Goal: Transaction & Acquisition: Purchase product/service

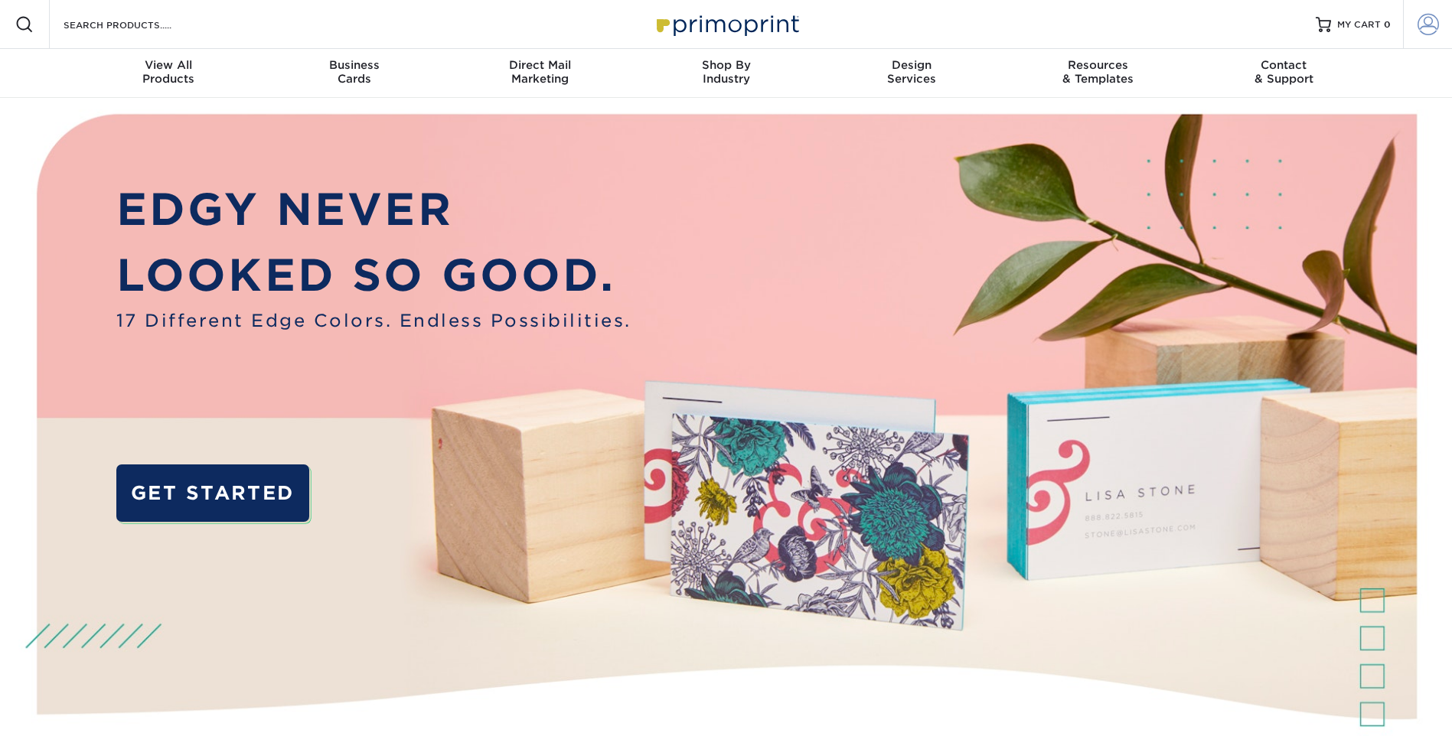
click at [1175, 23] on span at bounding box center [1428, 24] width 21 height 21
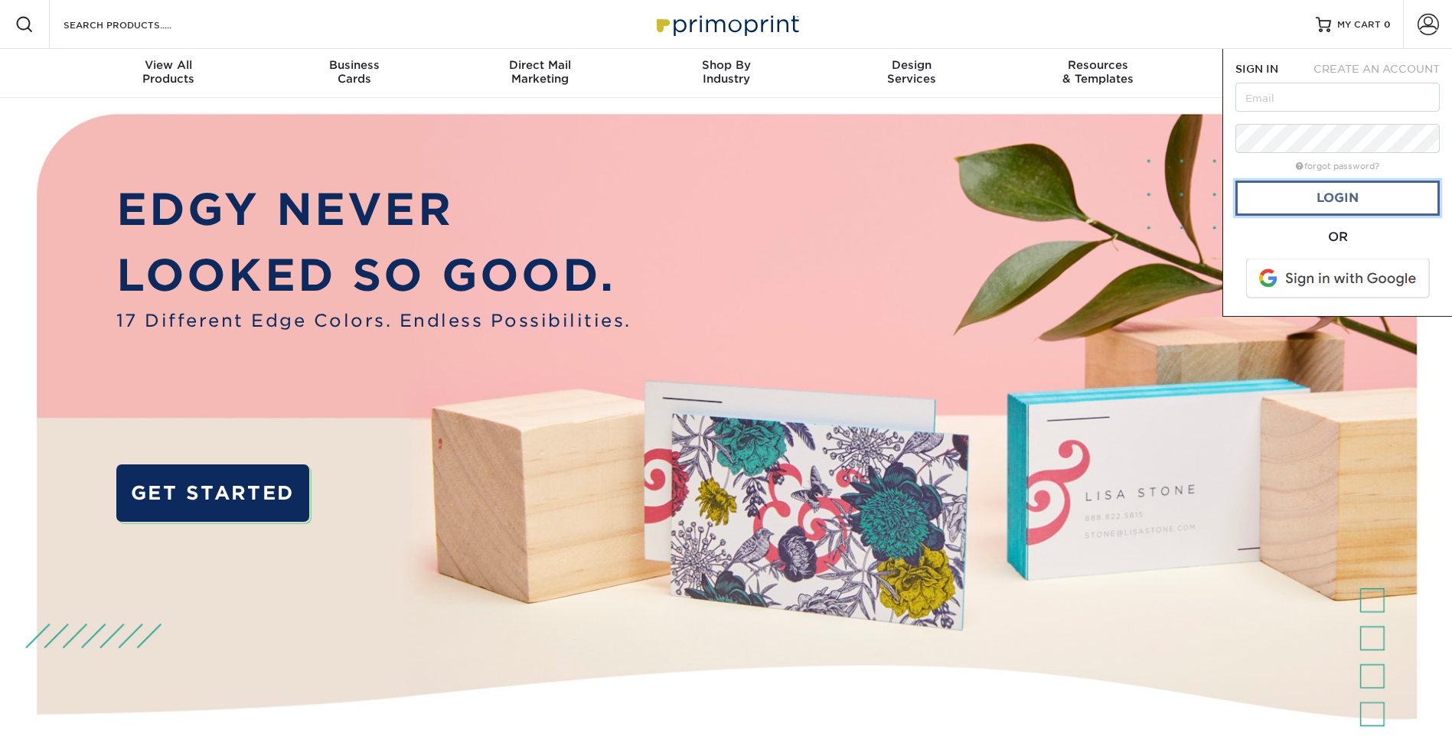
click at [1175, 197] on link "Login" at bounding box center [1337, 198] width 204 height 35
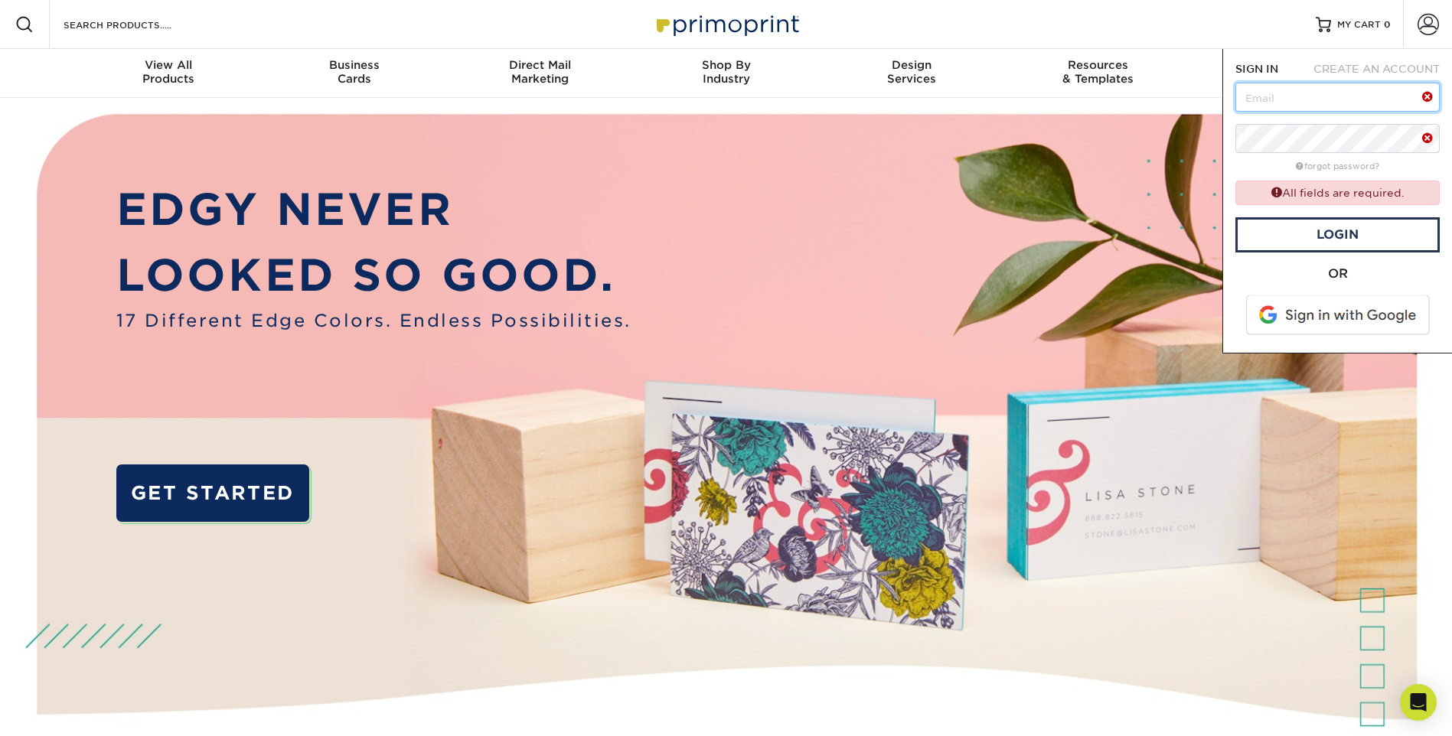
click at [1175, 92] on input "text" at bounding box center [1337, 97] width 204 height 29
click at [1175, 102] on input "text" at bounding box center [1337, 97] width 204 height 29
paste input "[EMAIL_ADDRESS][DOMAIN_NAME]"
type input "[EMAIL_ADDRESS][DOMAIN_NAME]"
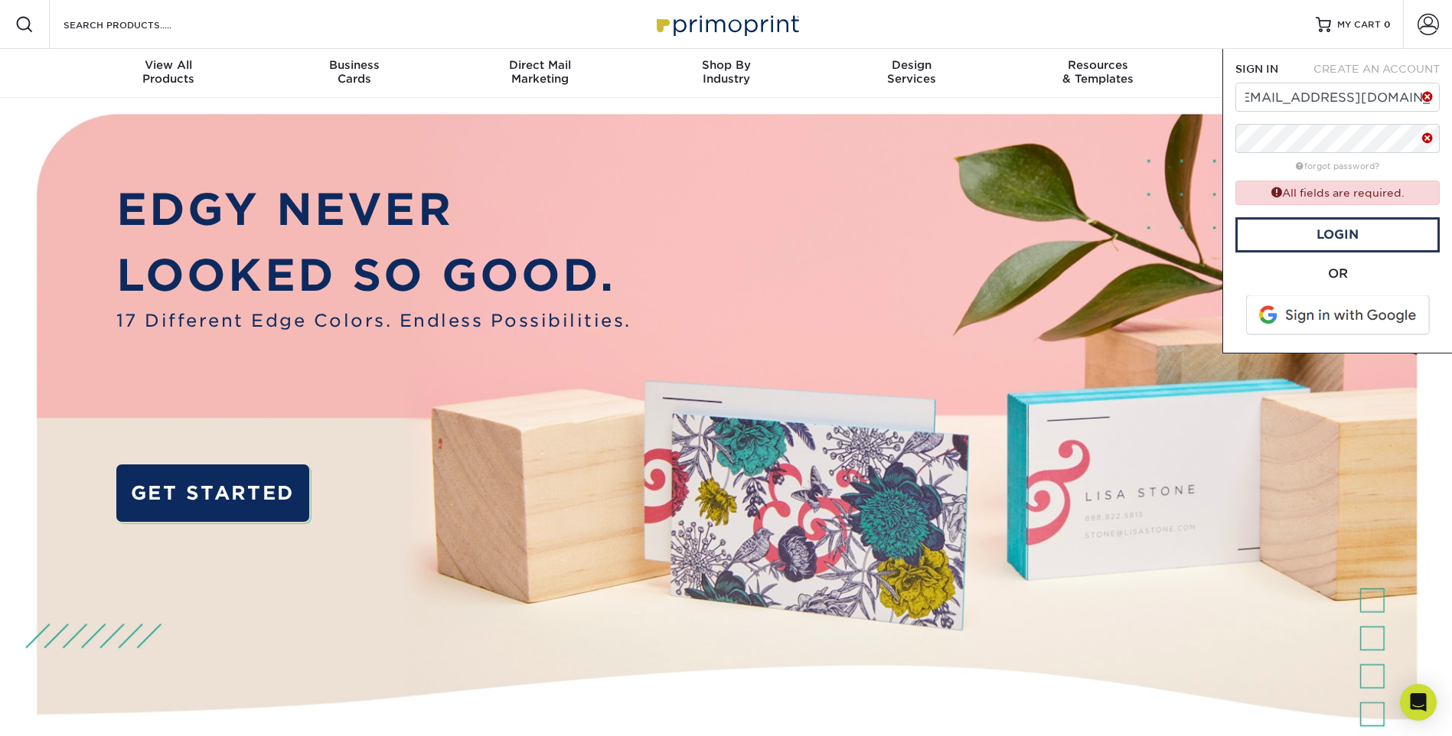
scroll to position [0, 0]
click at [1175, 235] on link "Login" at bounding box center [1337, 234] width 204 height 35
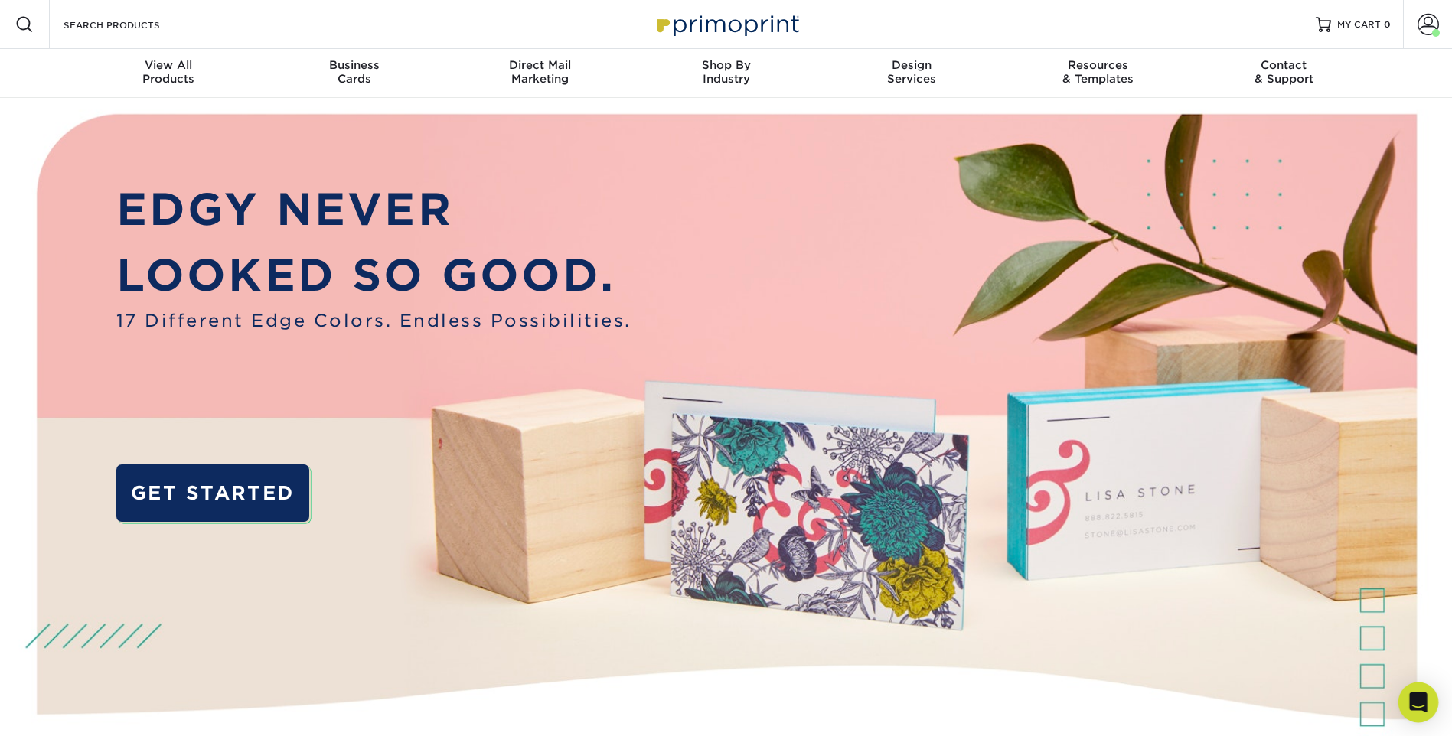
click at [1175, 637] on icon "Open Intercom Messenger" at bounding box center [1418, 703] width 20 height 20
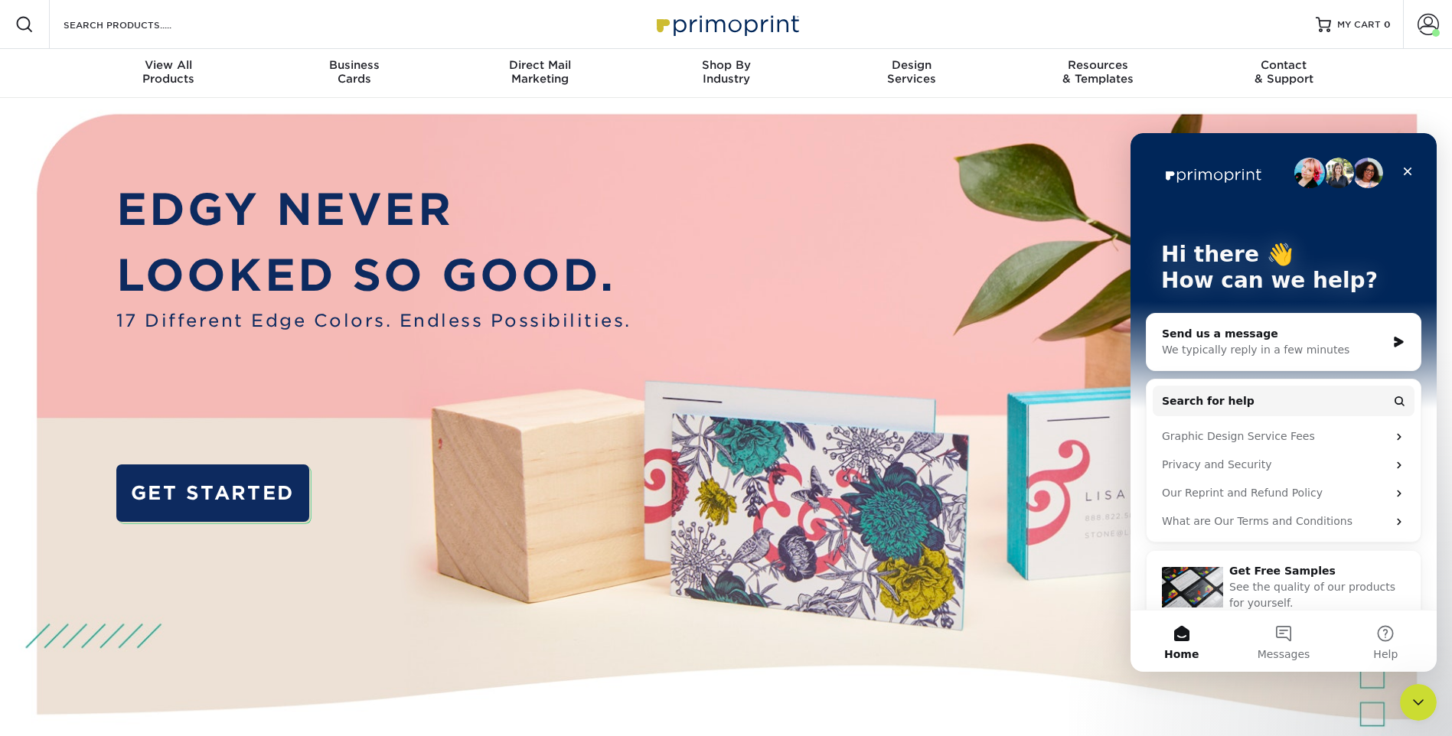
click at [1175, 343] on div "We typically reply in a few minutes" at bounding box center [1274, 350] width 224 height 16
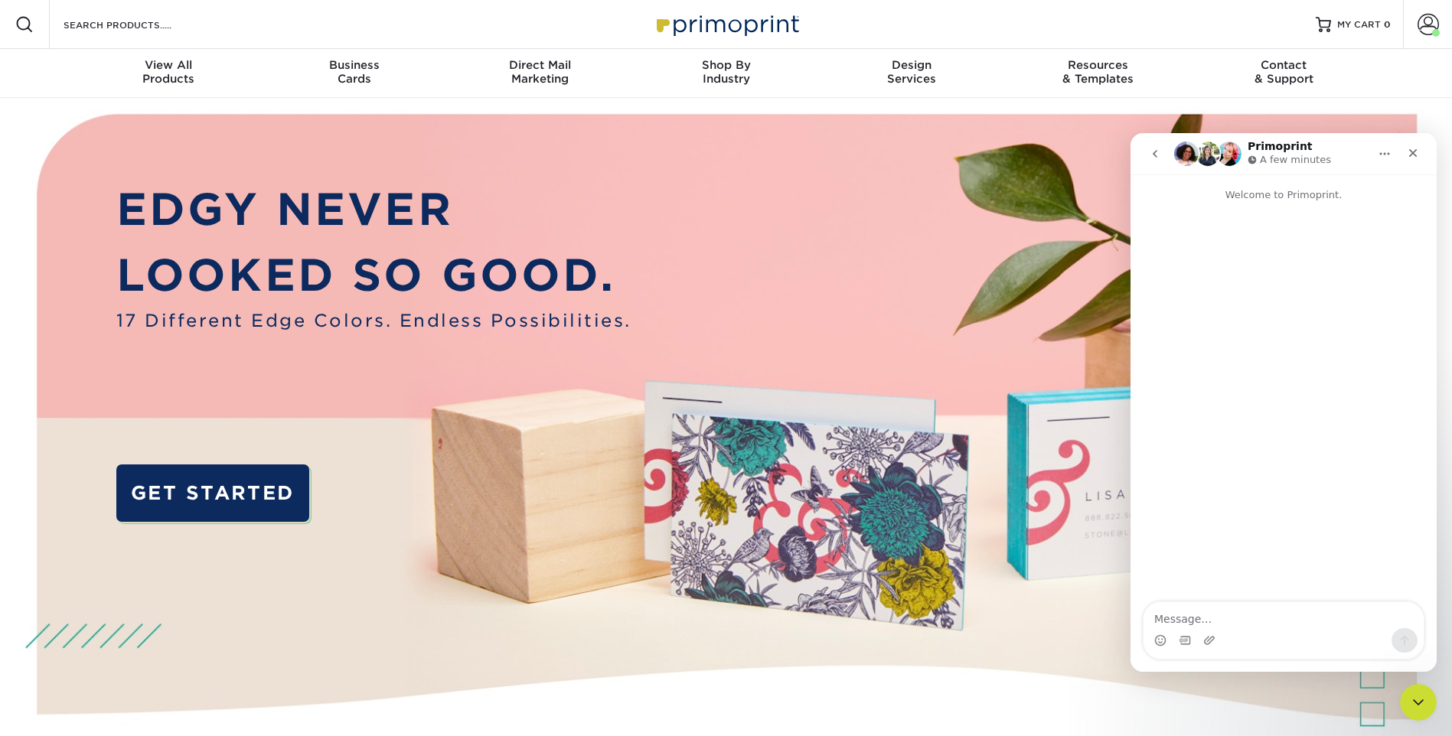
click at [1175, 622] on textarea "Message…" at bounding box center [1284, 615] width 280 height 26
type textarea "Hello"
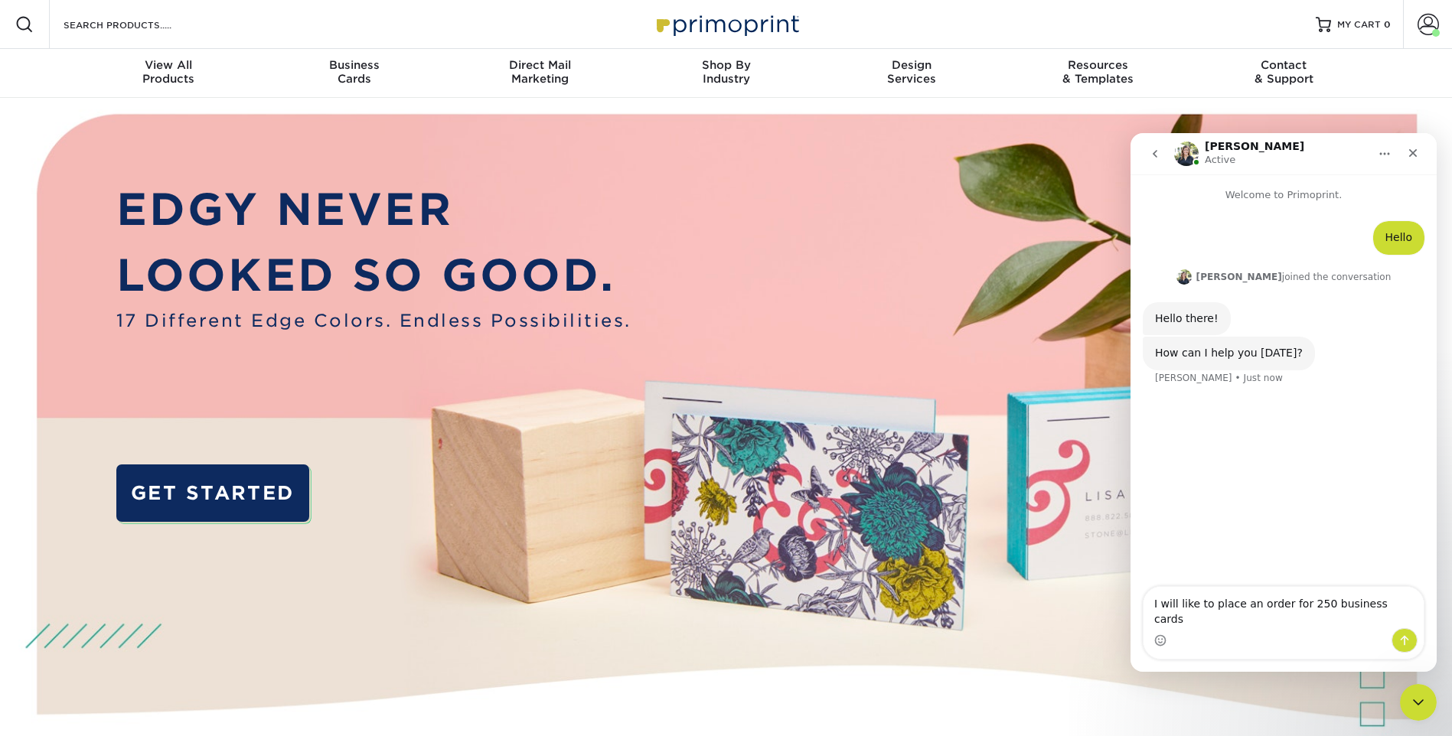
type textarea "I will like to place an order for 250 business cards."
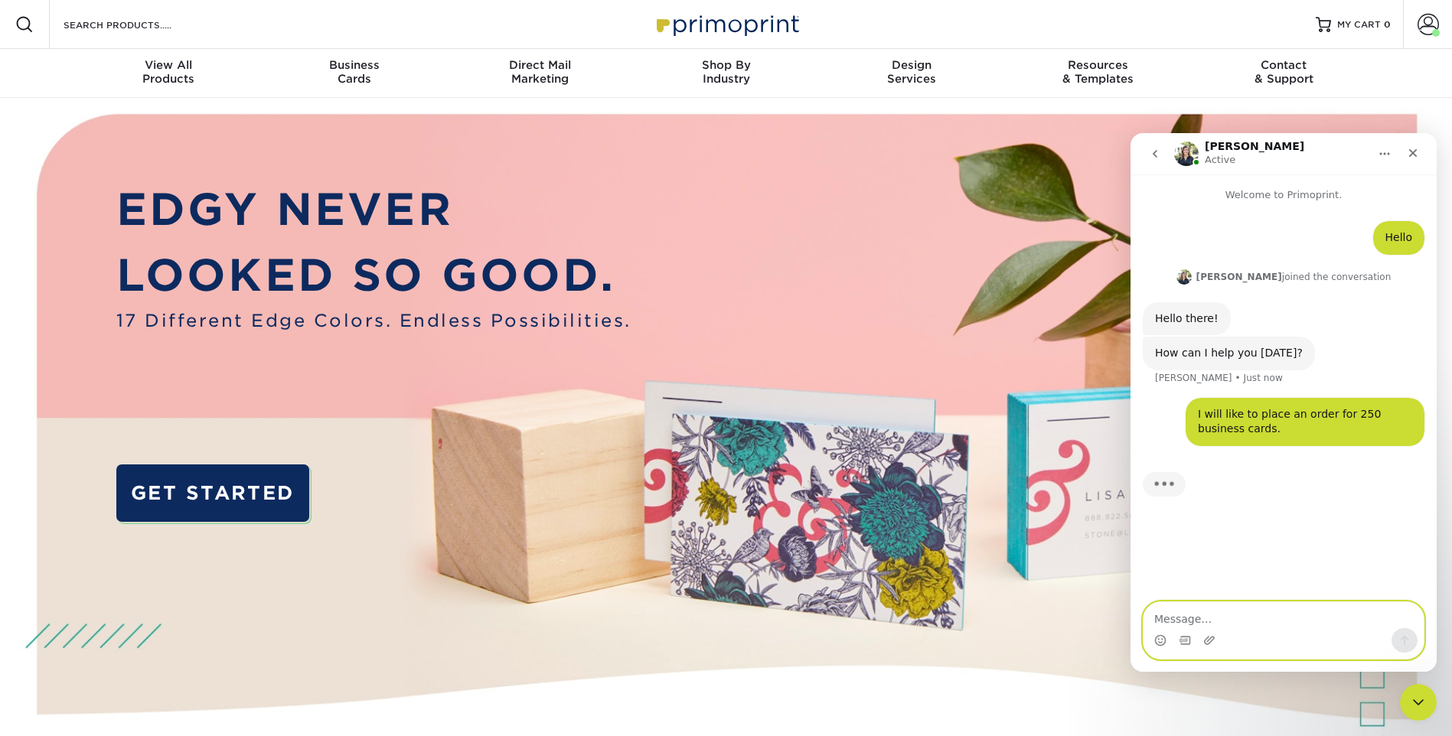
click at [1162, 612] on textarea "Message…" at bounding box center [1284, 615] width 280 height 26
paste textarea "• Rosendo Serna (209) 479-0358 rserna@creativesecurity.com • Michael Calvin (51…"
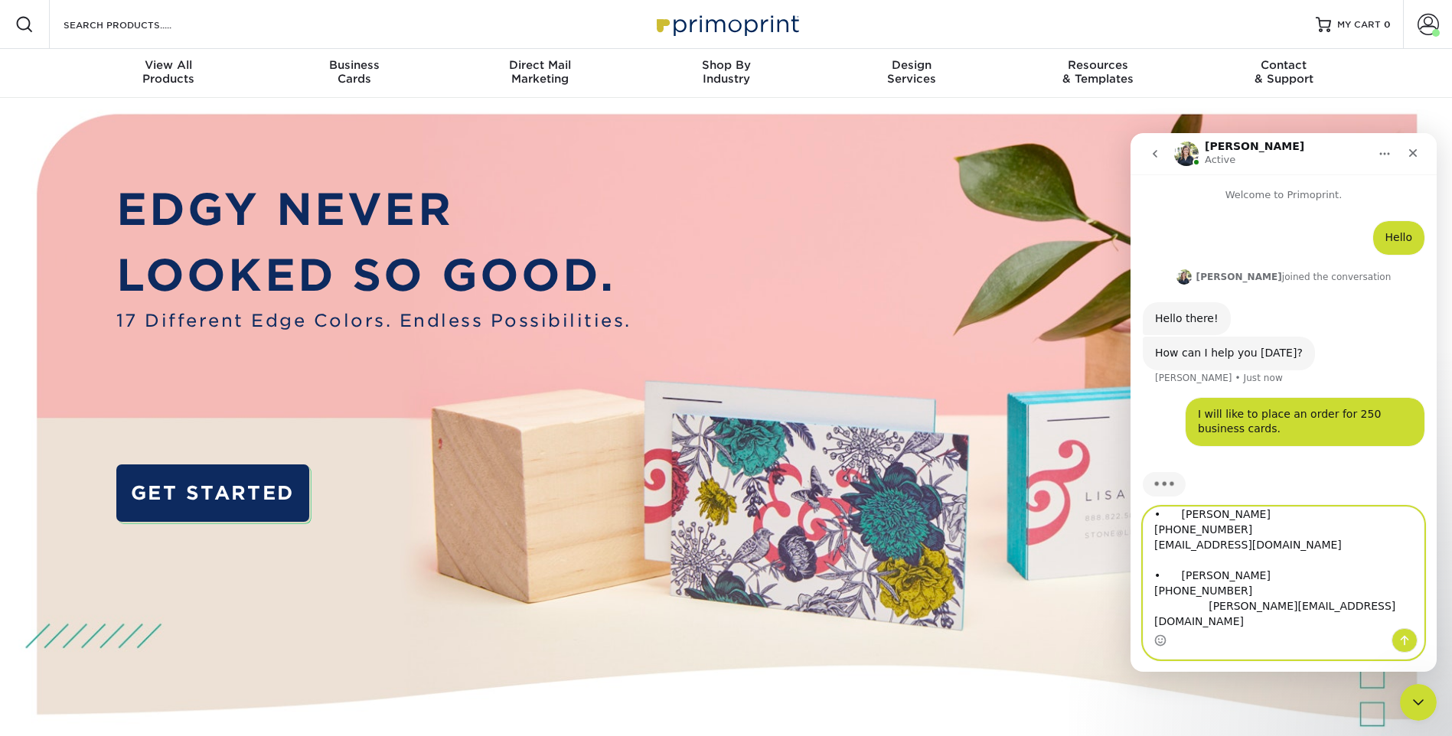
scroll to position [15, 0]
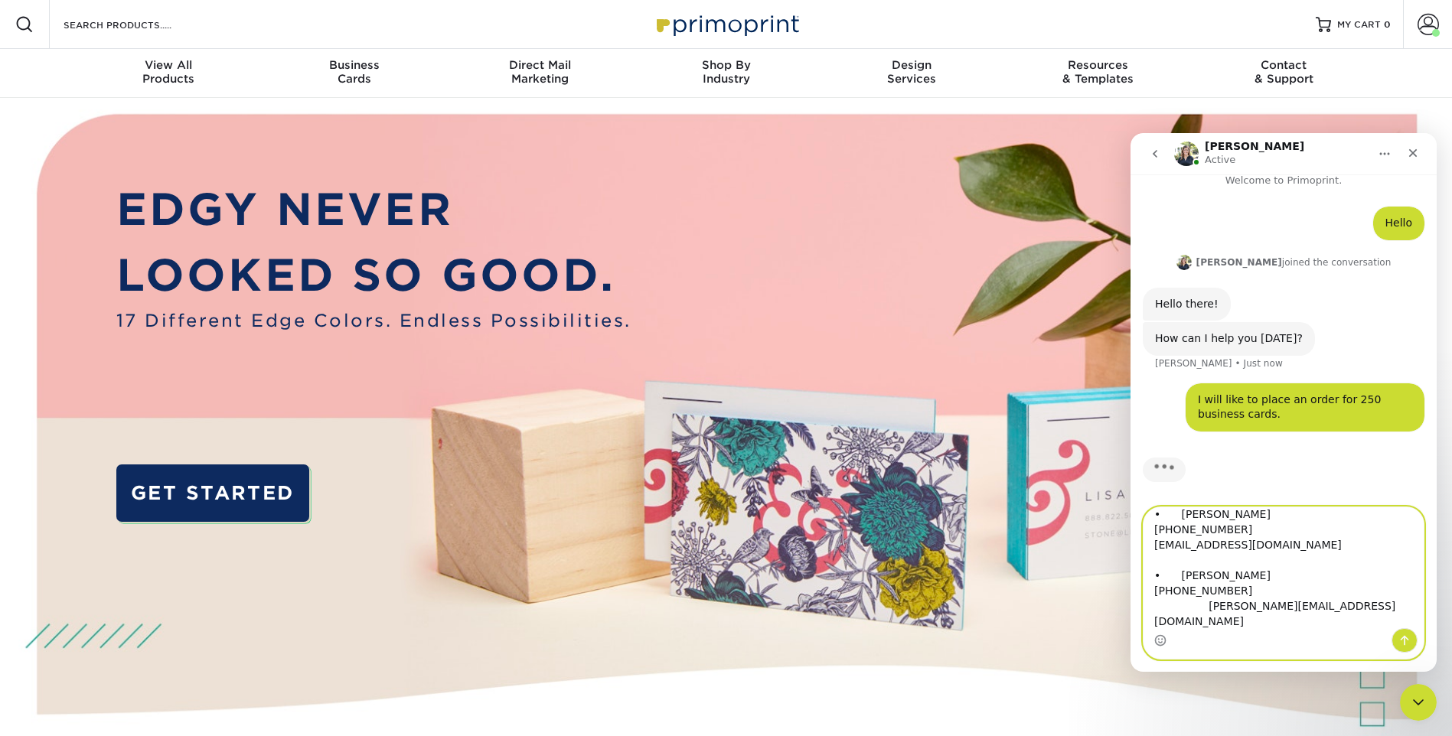
click at [1175, 607] on textarea "• Rosendo Serna (209) 479-0358 rserna@creativesecurity.com • Michael Calvin (51…" at bounding box center [1284, 567] width 280 height 121
click at [1175, 512] on textarea "• Rosendo Serna (209) 479-0358 rserna@creativesecurity.com • Michael Calvin (51…" at bounding box center [1284, 567] width 280 height 121
click at [1175, 575] on textarea "Rosendo Serna (209) 479-0358 rserna@creativesecurity.com • Michael Calvin (510)…" at bounding box center [1284, 567] width 280 height 121
click at [1175, 607] on textarea "Rosendo Serna (209) 479-0358 rserna@creativesecurity.com Michael Calvin (510) 6…" at bounding box center [1284, 567] width 280 height 121
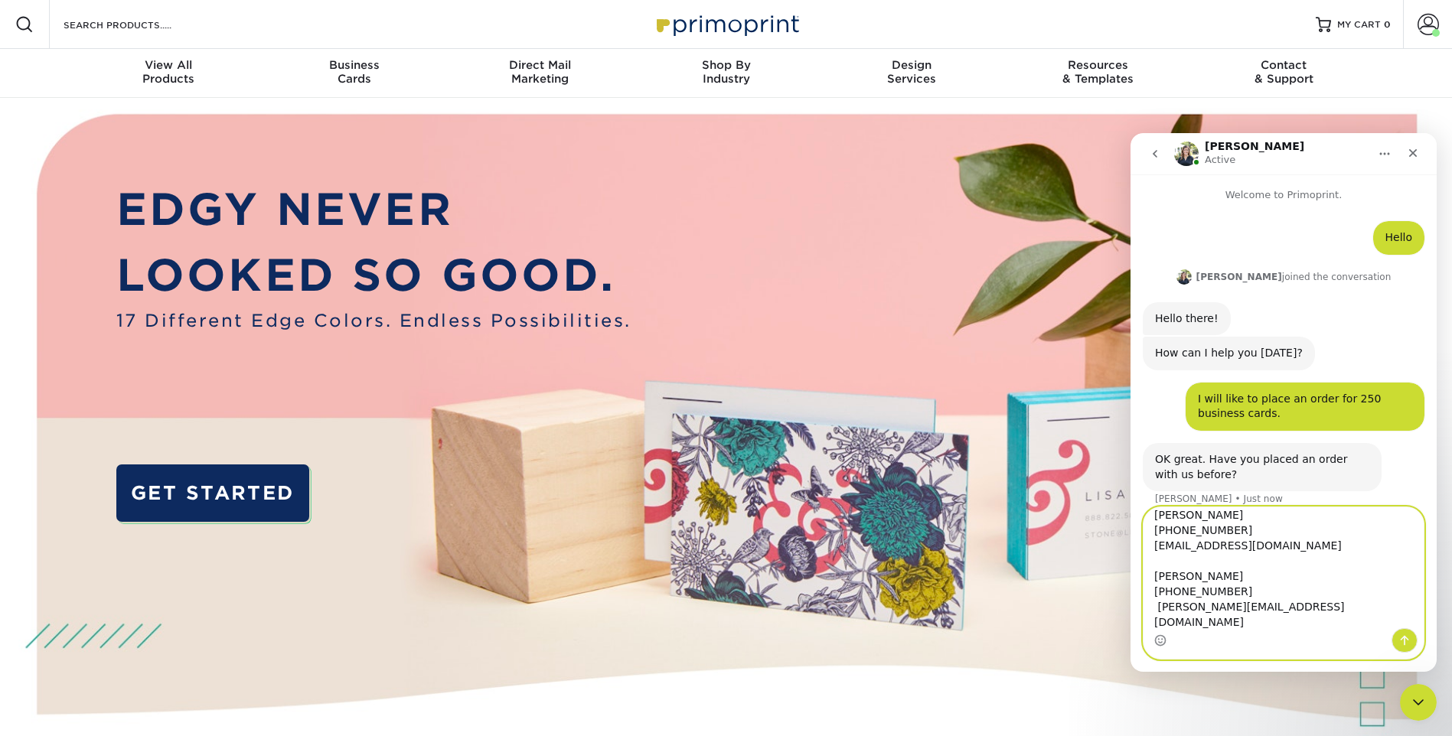
scroll to position [16, 0]
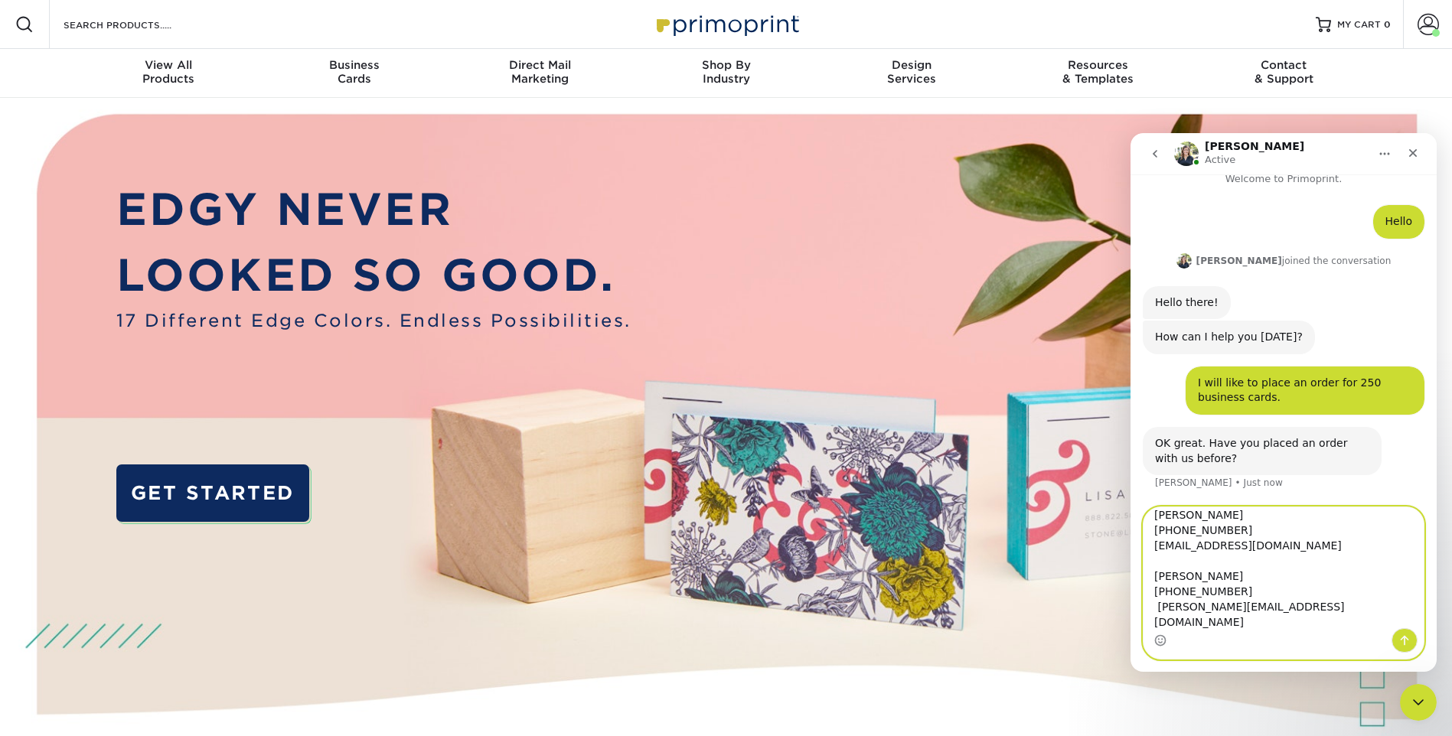
click at [1175, 517] on textarea "Rosendo Serna (209) 479-0358 rserna@creativesecurity.com Michael Calvin (510) 6…" at bounding box center [1284, 567] width 280 height 121
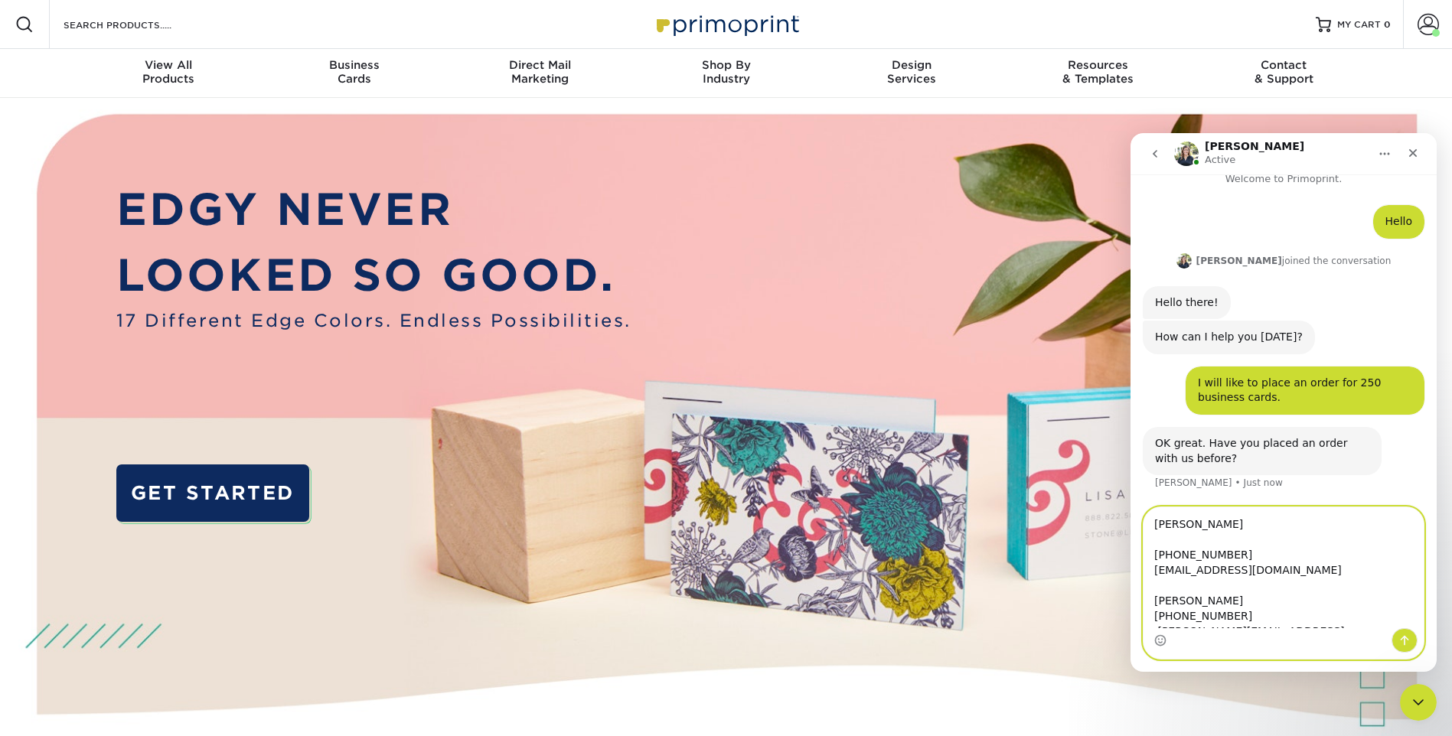
paste textarea "Public Safety Background Investigator"
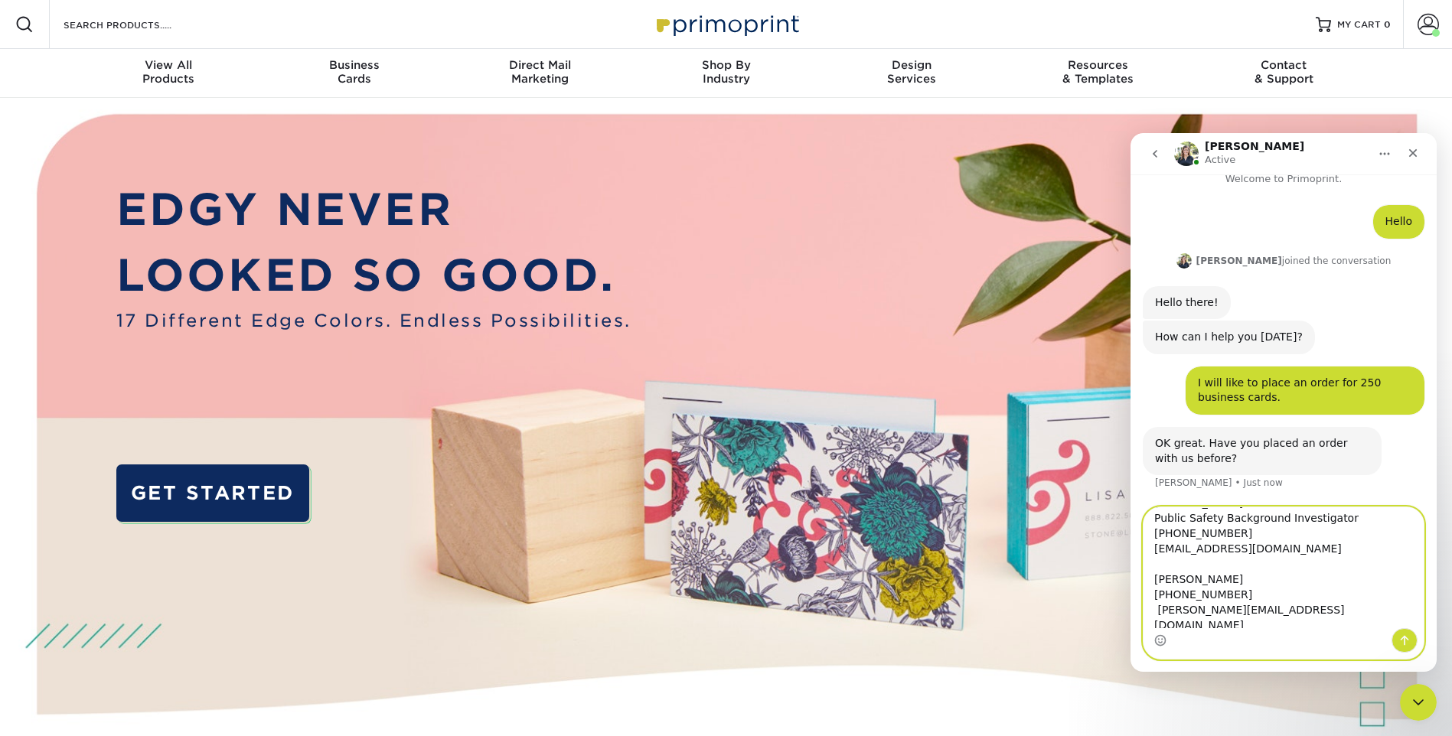
scroll to position [28, 0]
click at [1175, 572] on textarea "Rosendo Serna Public Safety Background Investigator (209) 479-0358 rserna@creat…" at bounding box center [1284, 567] width 280 height 121
paste textarea "Public Safety Background Investigator"
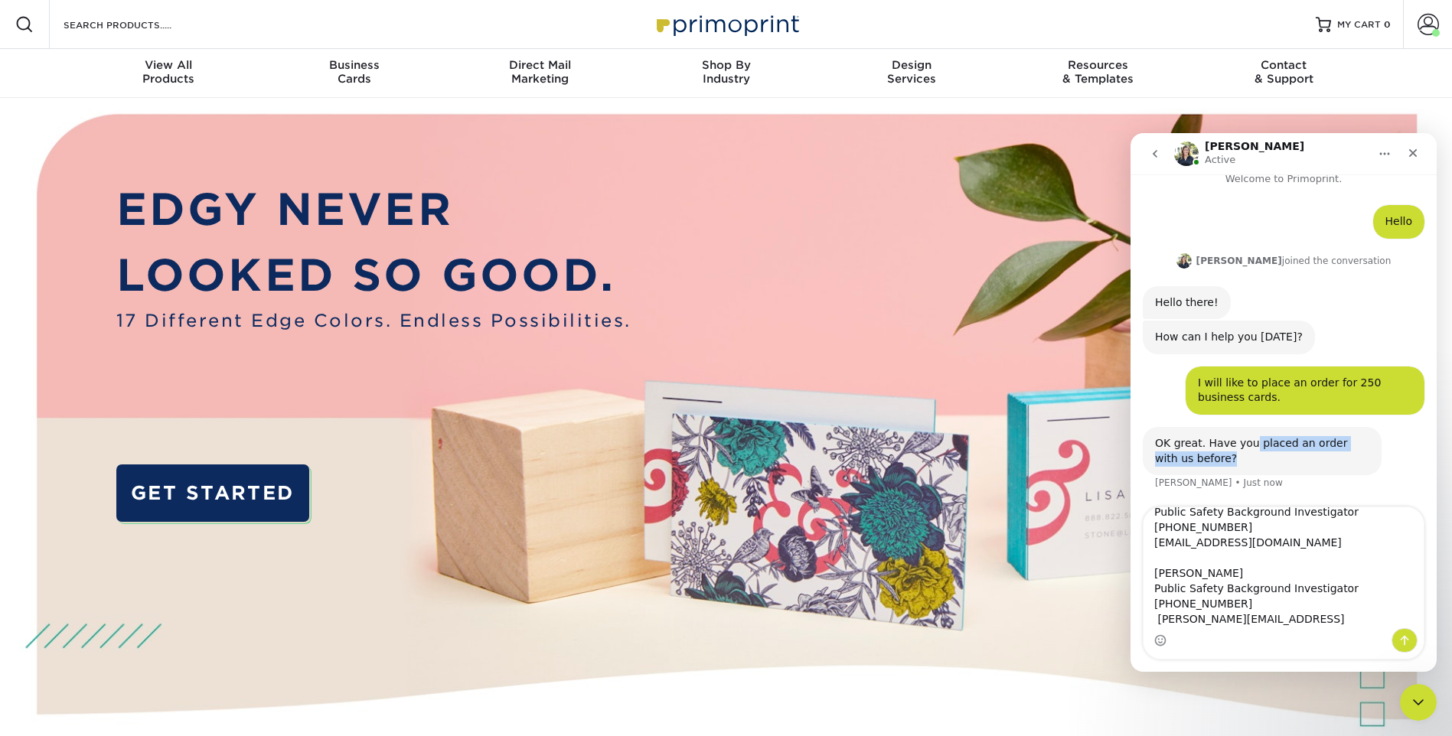
drag, startPoint x: 1248, startPoint y: 449, endPoint x: 1234, endPoint y: 516, distance: 68.0
click at [1175, 510] on div "Welcome to Primoprint. Hello • 2m ago Irene joined the conversation 1:56 pm Hel…" at bounding box center [1284, 424] width 306 height 498
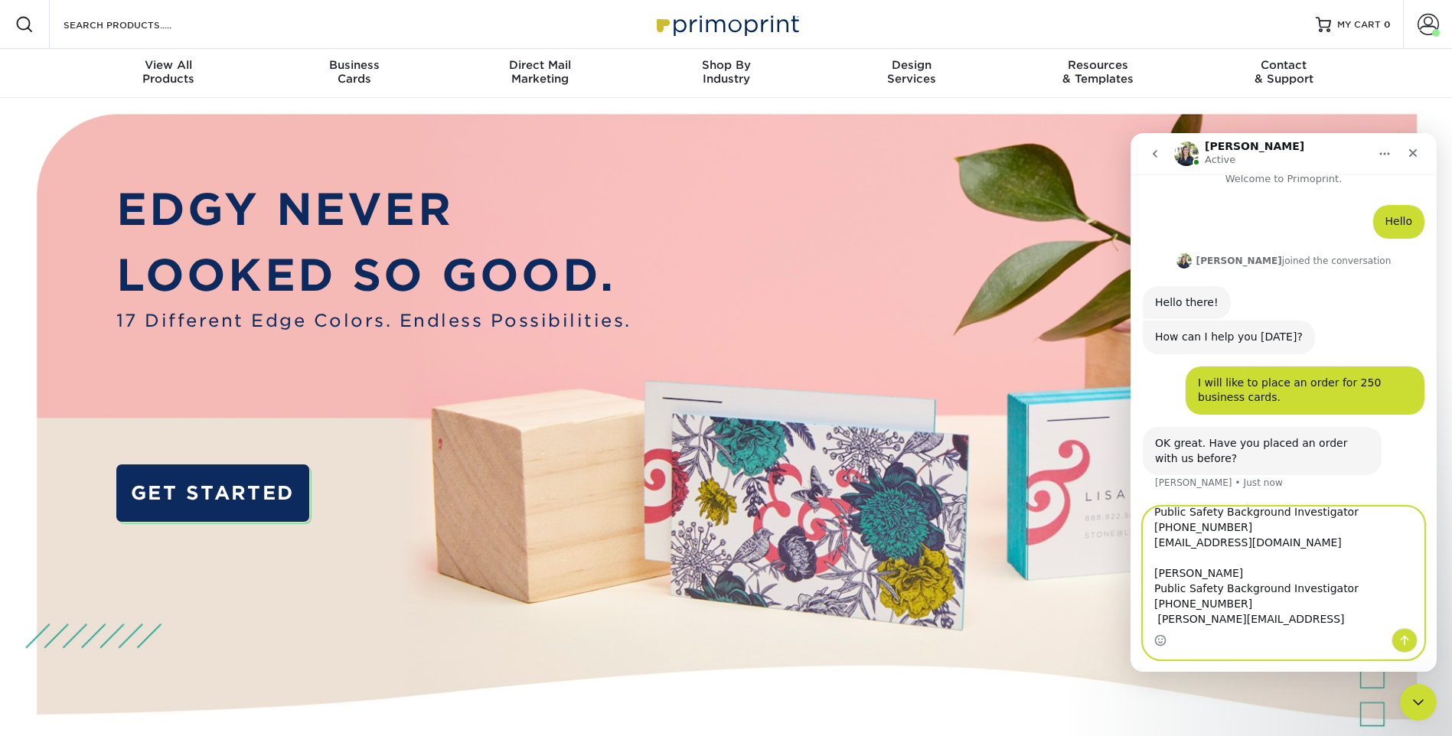
click at [1175, 534] on textarea "Rosendo Serna Public Safety Background Investigator (209) 479-0358 rserna@creat…" at bounding box center [1284, 567] width 280 height 121
click at [1175, 613] on textarea "Rosendo Serna Public Safety Background Investigator (209) 479-0358 Cell rserna@…" at bounding box center [1284, 567] width 280 height 121
click at [1175, 599] on textarea "Rosendo Serna Public Safety Background Investigator (209) 479-0358 Cell rserna@…" at bounding box center [1284, 567] width 280 height 121
click at [1175, 527] on textarea "Rosendo Serna Public Safety Background Investigator (209) 479-0358 Cell rserna@…" at bounding box center [1284, 567] width 280 height 121
click at [1175, 623] on textarea "Rosendo Serna Public Safety Background Investigator (209) 479-0358 Cell 408-295…" at bounding box center [1284, 567] width 280 height 121
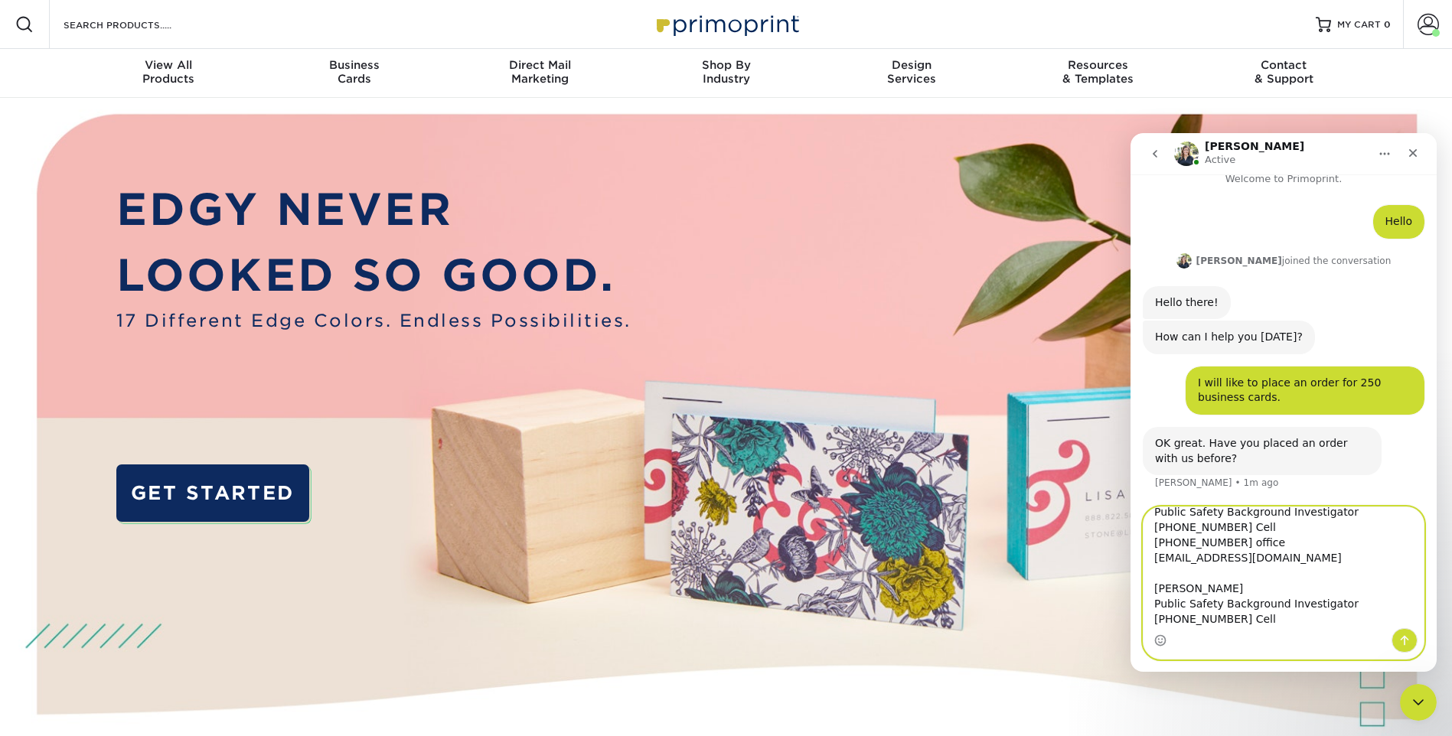
scroll to position [41, 0]
click at [1175, 519] on textarea "Rosendo Serna Public Safety Background Investigator (209) 479-0358 Cell 408-295…" at bounding box center [1284, 567] width 280 height 121
click at [1175, 611] on textarea "Rosendo Serna Public Safety Background Investigator (209) 479-0358 Cell & Fax 4…" at bounding box center [1284, 567] width 280 height 121
type textarea "Rosendo Serna Public Safety Background Investigator (209) 479-0358 Cell & Fax 4…"
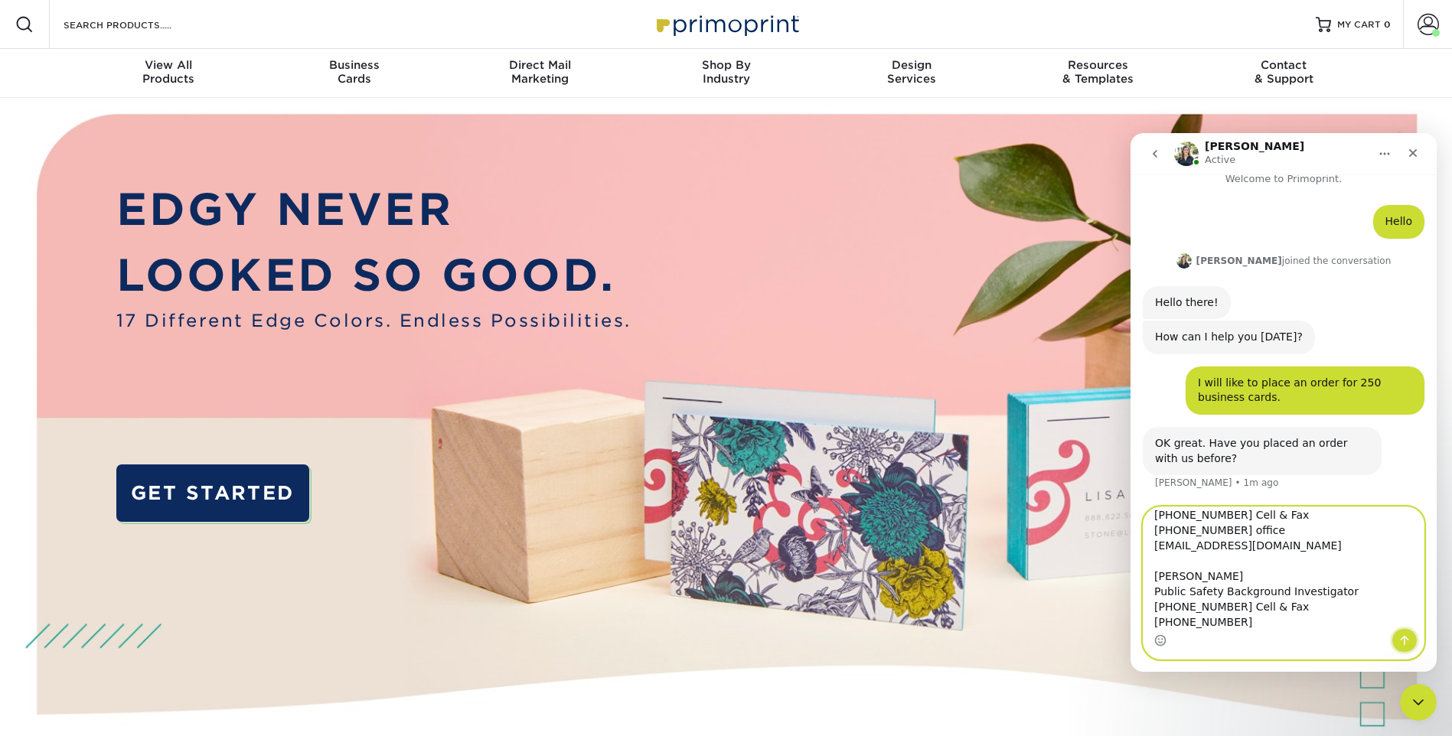
click at [1175, 637] on icon "Send a message…" at bounding box center [1404, 641] width 12 height 12
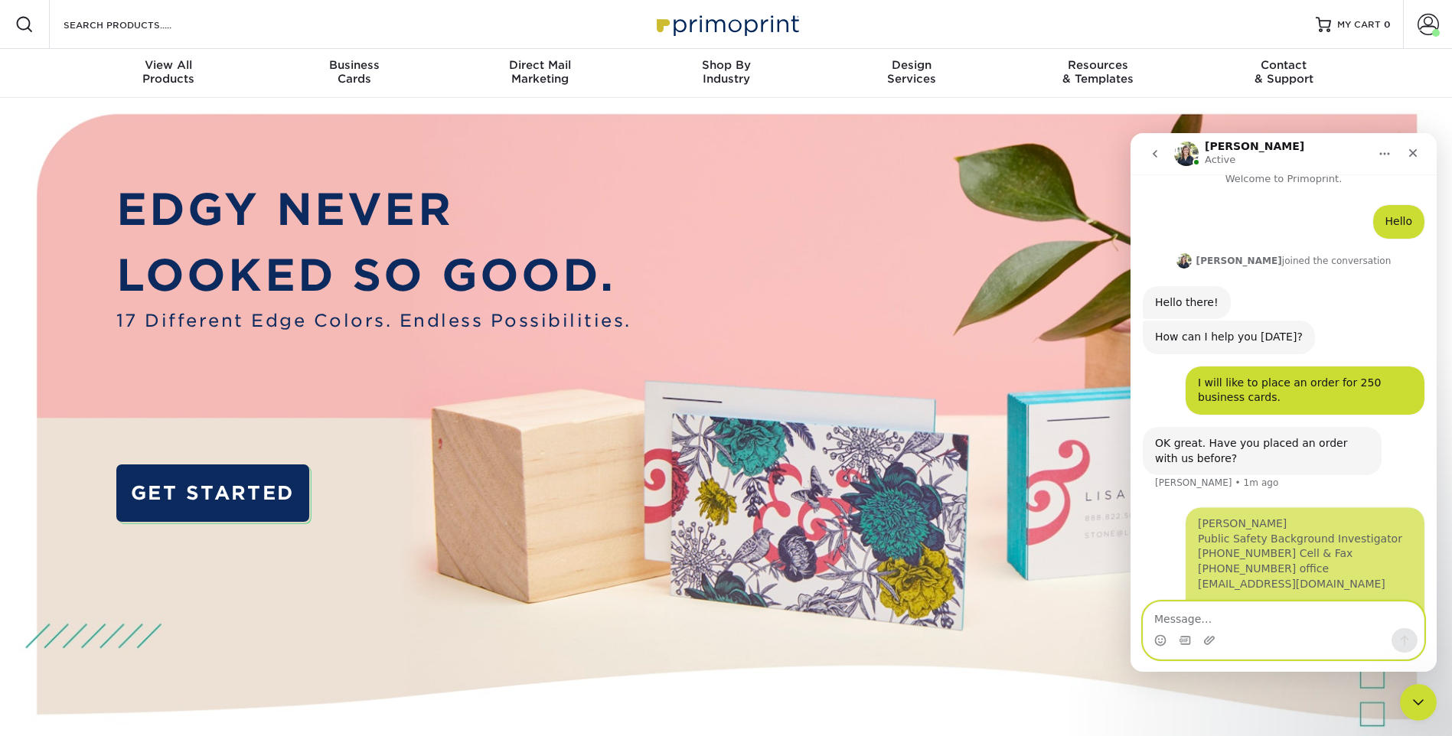
scroll to position [0, 0]
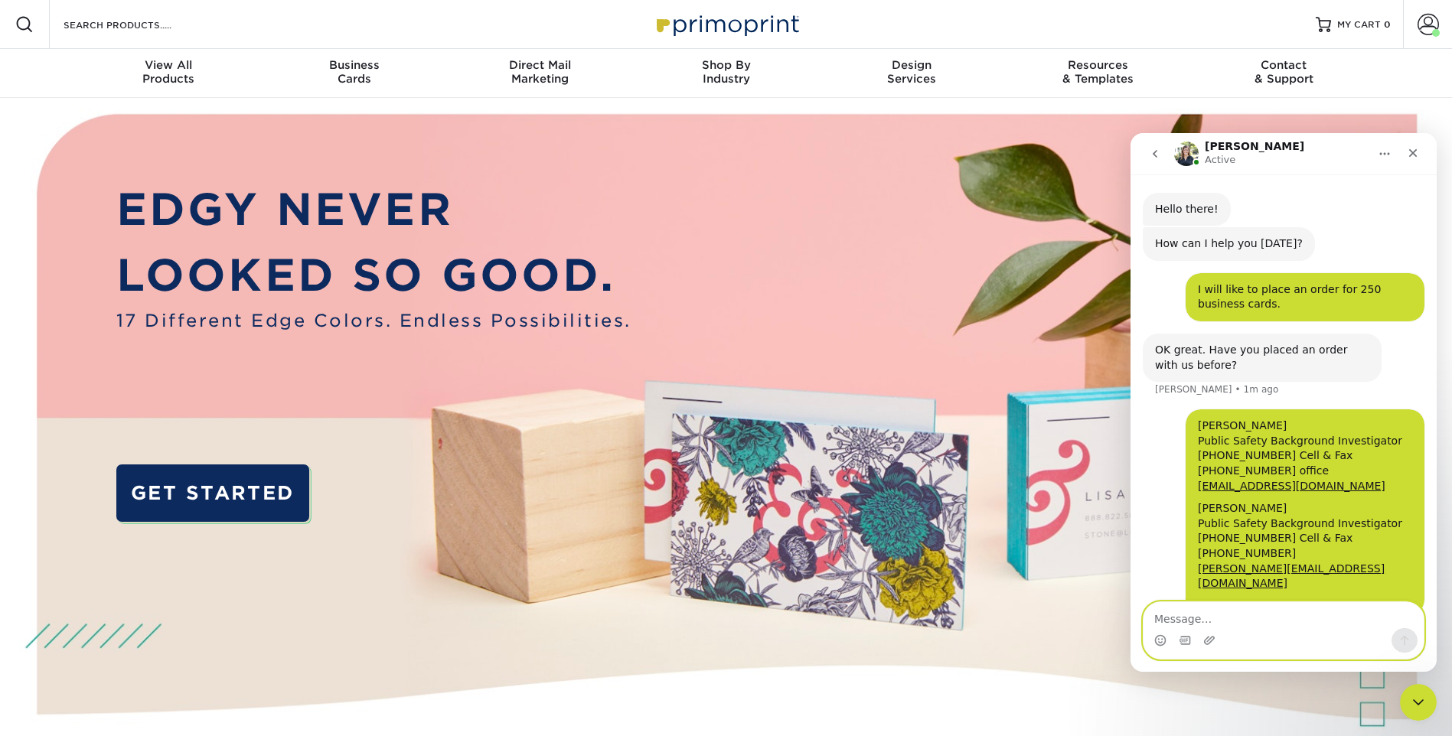
click at [1175, 615] on textarea "Message…" at bounding box center [1284, 615] width 280 height 26
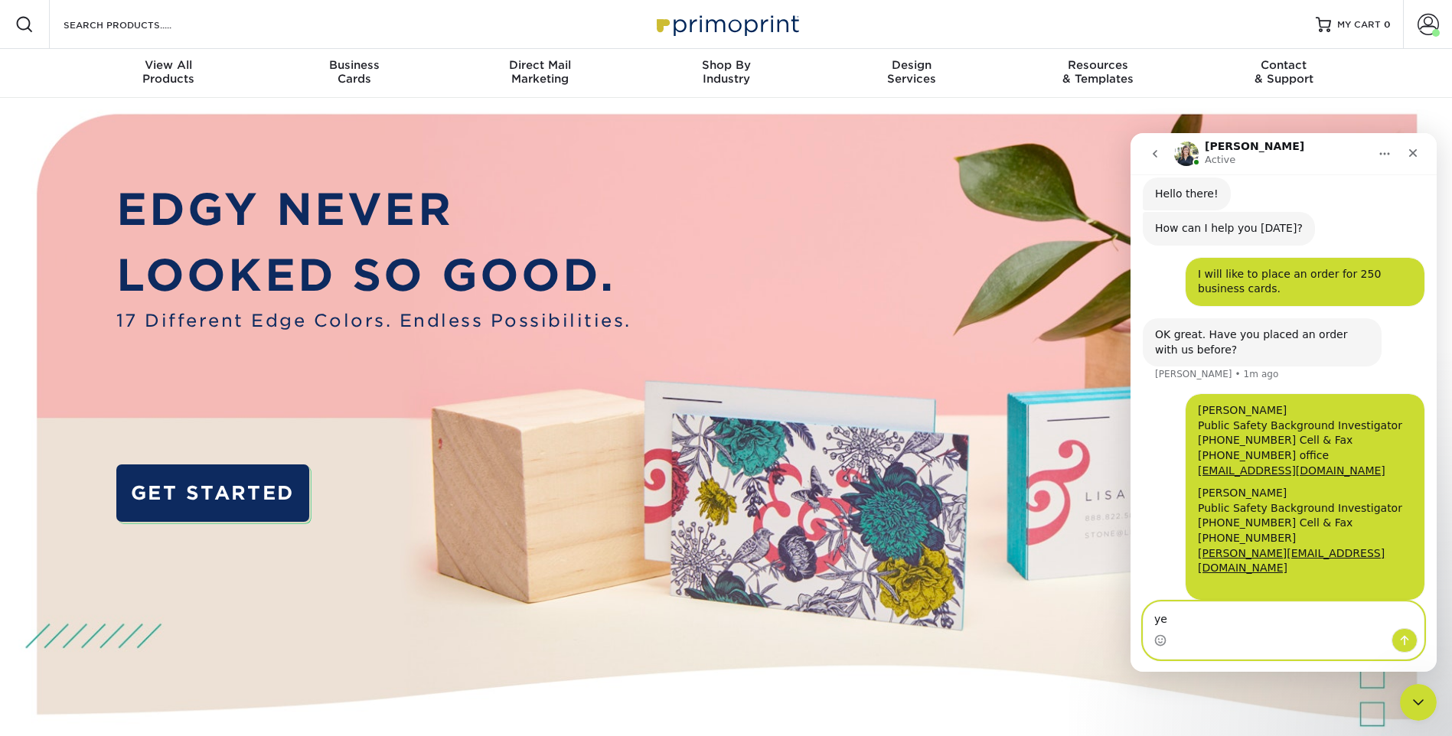
type textarea "yes"
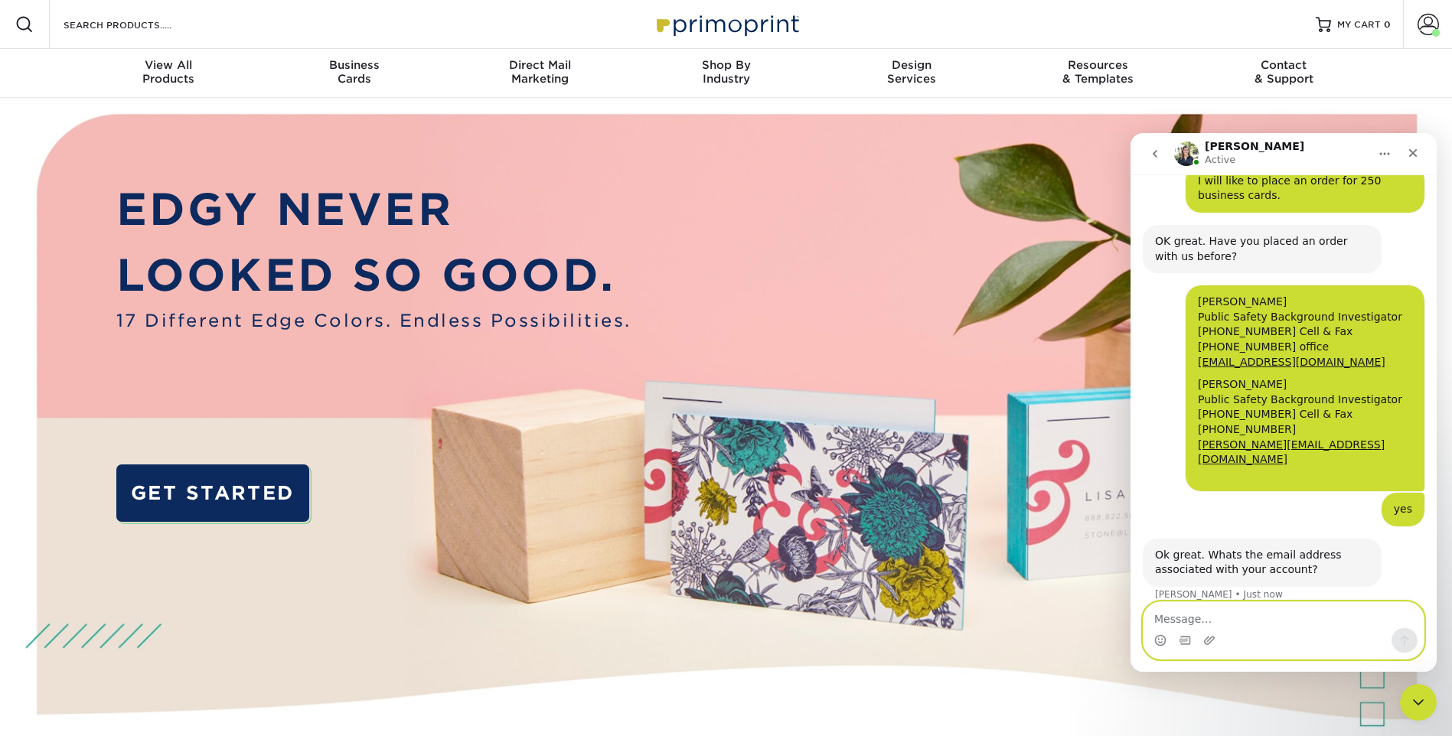
scroll to position [220, 0]
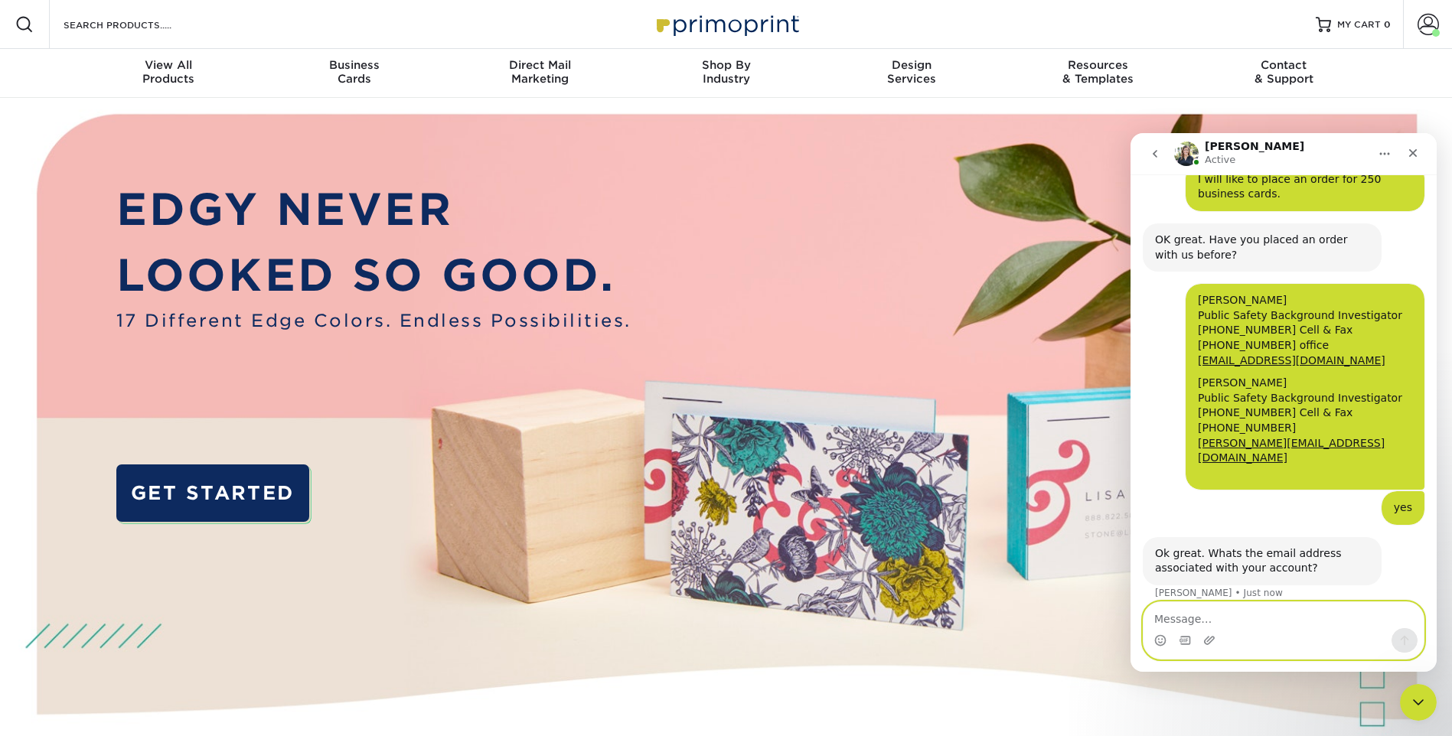
click at [1175, 615] on textarea "Message…" at bounding box center [1284, 615] width 280 height 26
type textarea "asolano@creaticesecurity.com"
click at [1175, 637] on icon "Send a message…" at bounding box center [1404, 641] width 12 height 12
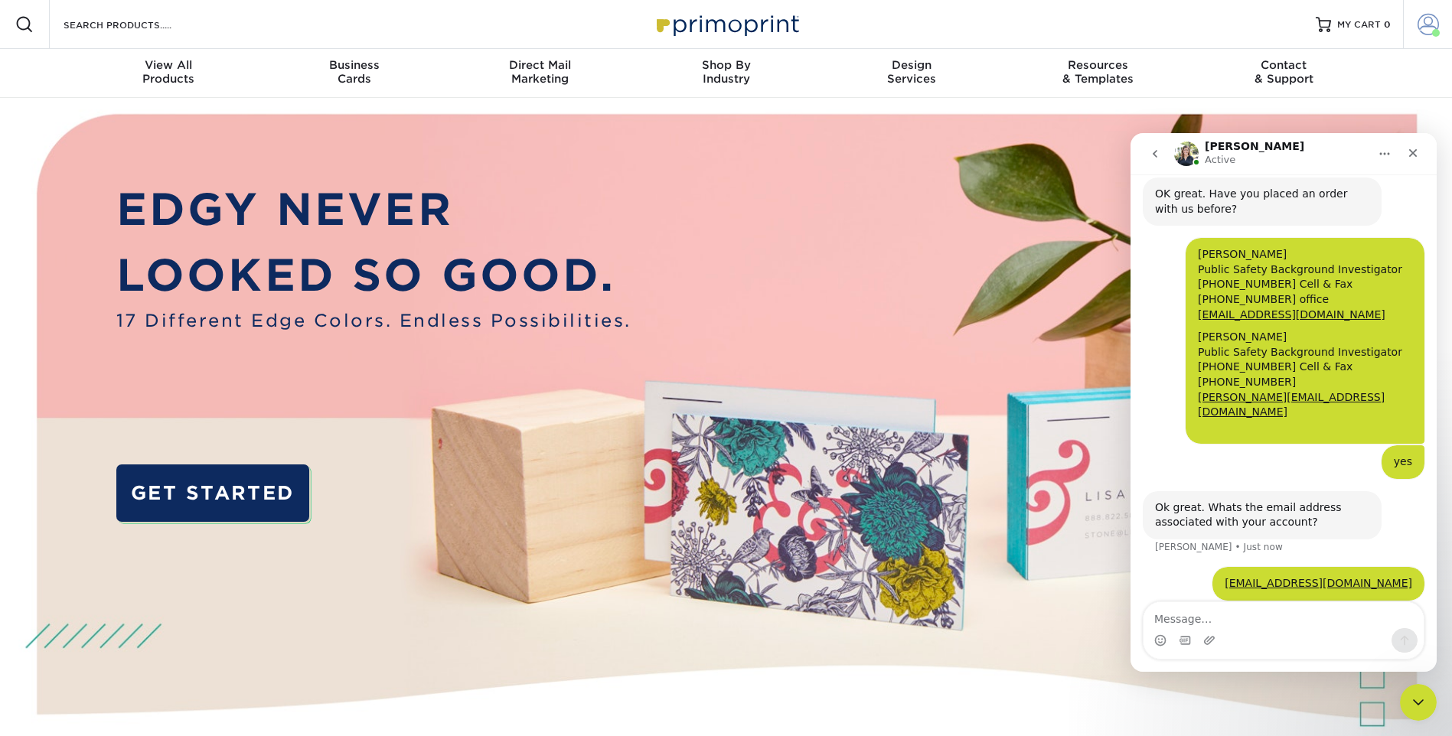
click at [1175, 20] on span at bounding box center [1428, 24] width 21 height 21
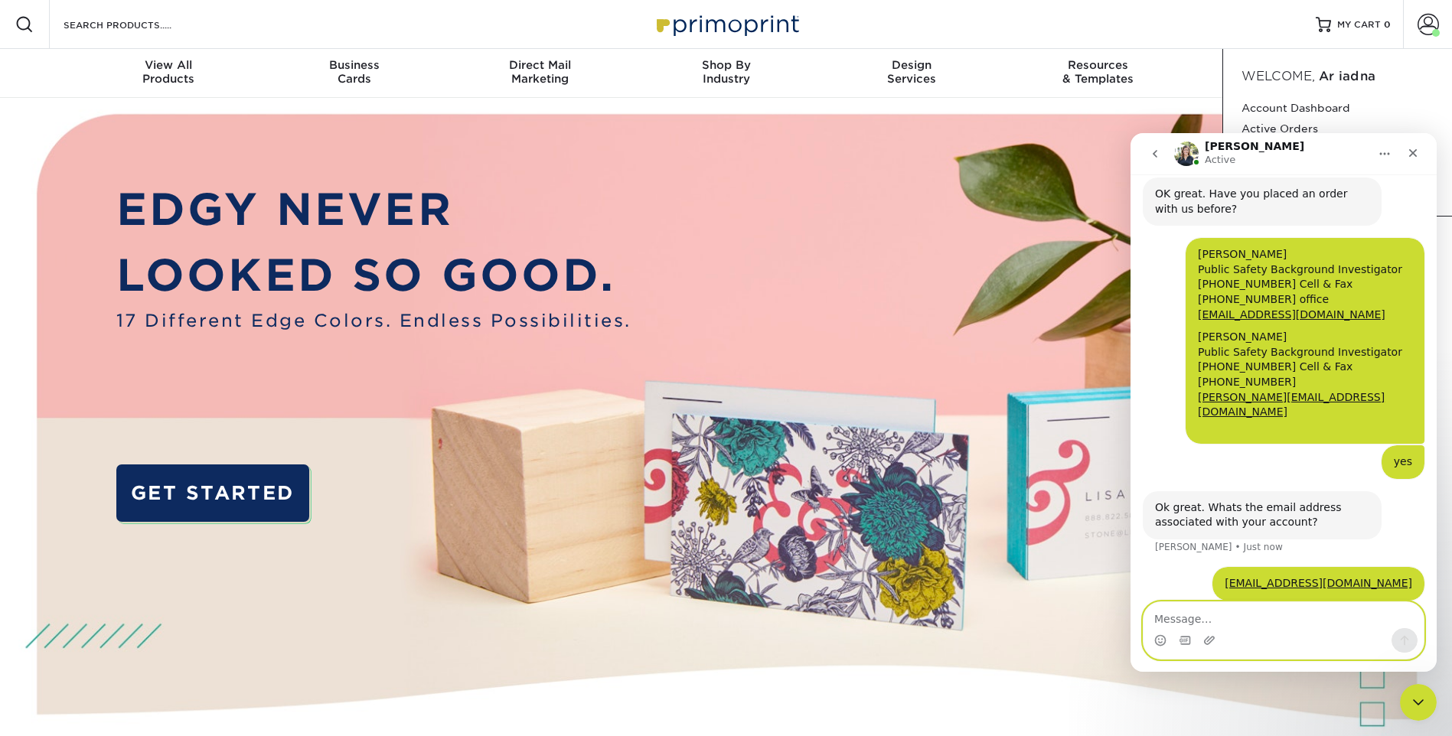
click at [1175, 619] on textarea "Message…" at bounding box center [1284, 615] width 280 height 26
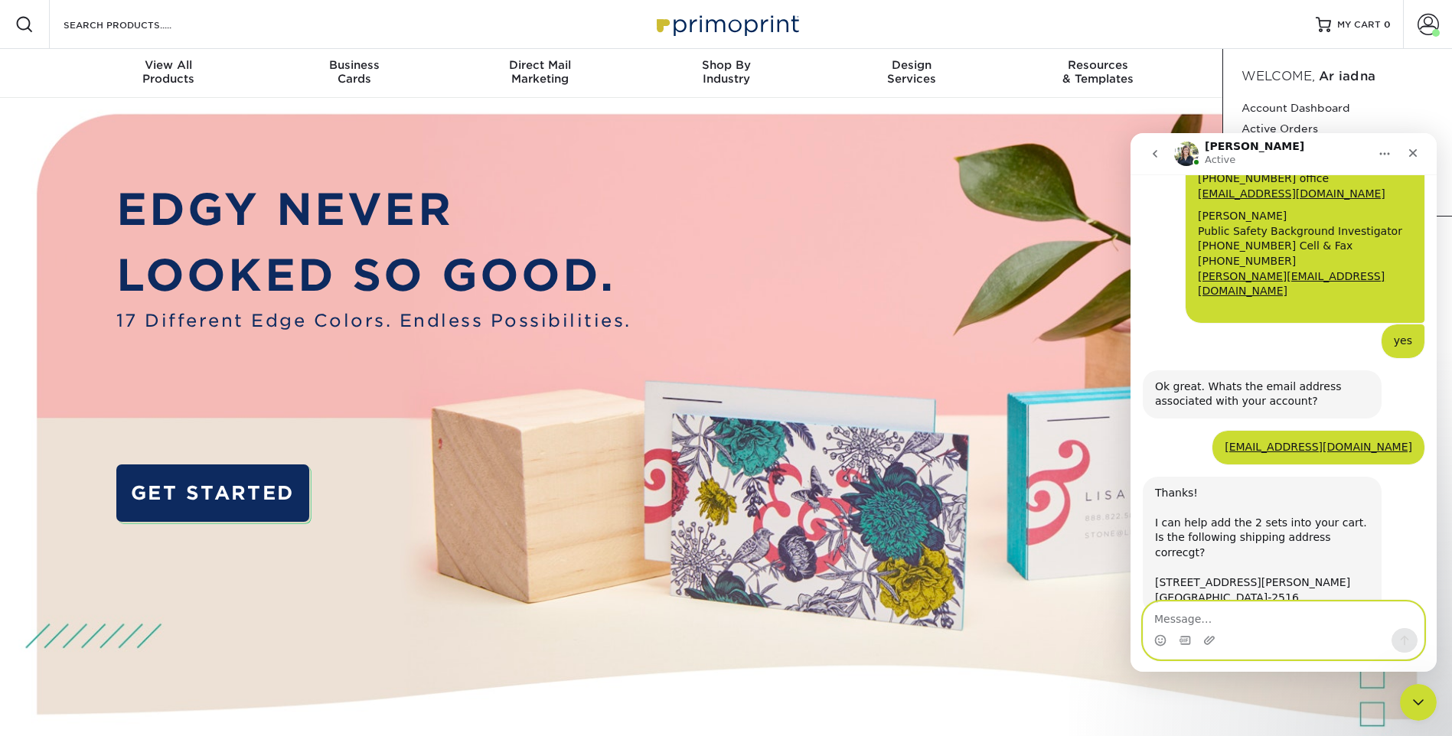
scroll to position [401, 0]
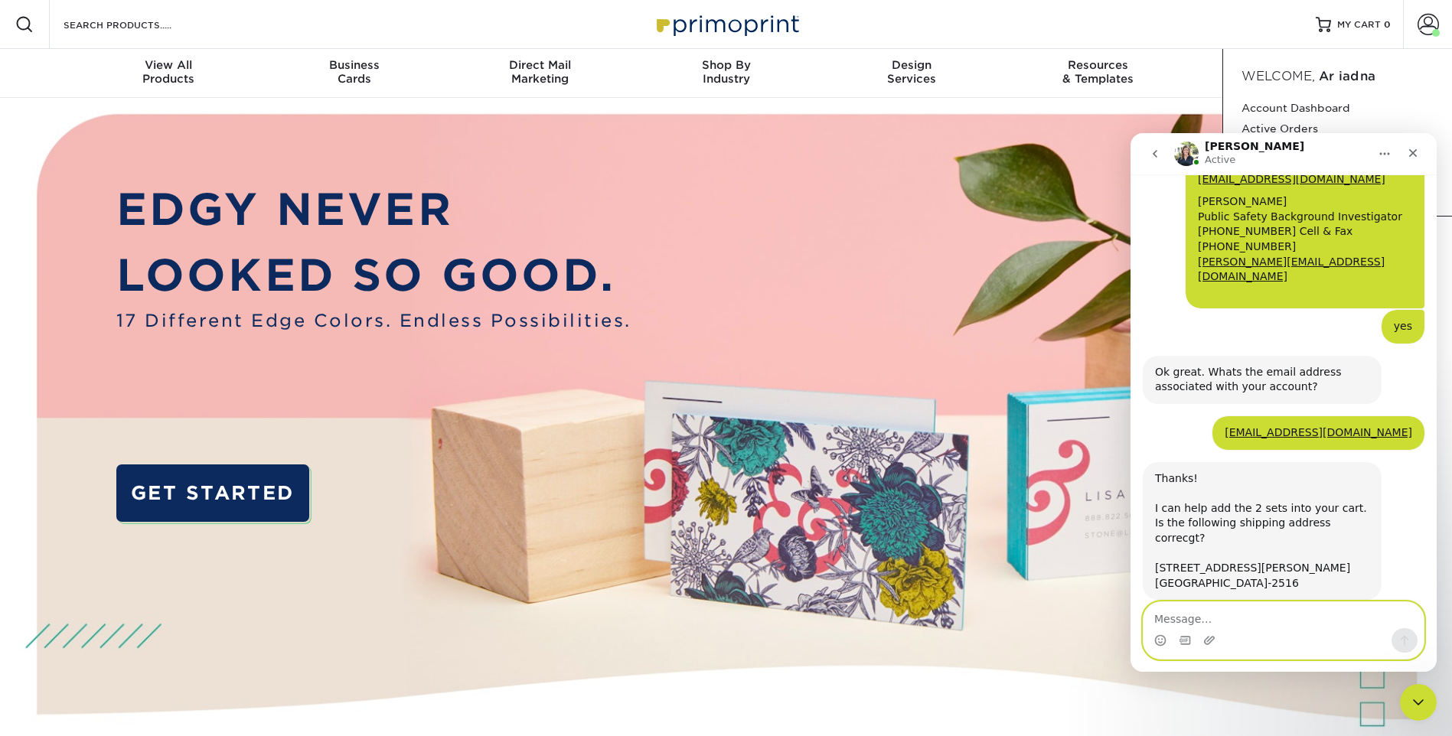
click at [1175, 613] on textarea "Message…" at bounding box center [1284, 615] width 280 height 26
type textarea "yes"
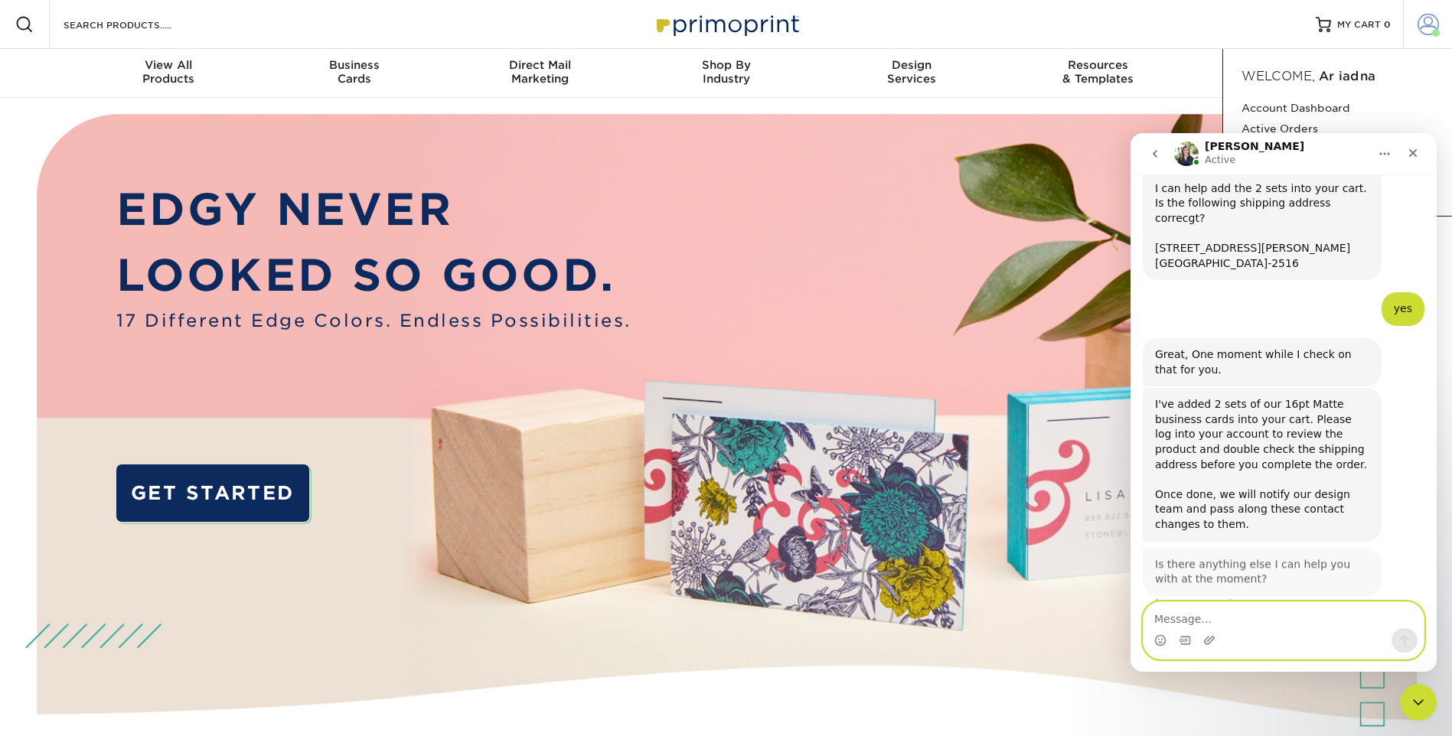
scroll to position [713, 0]
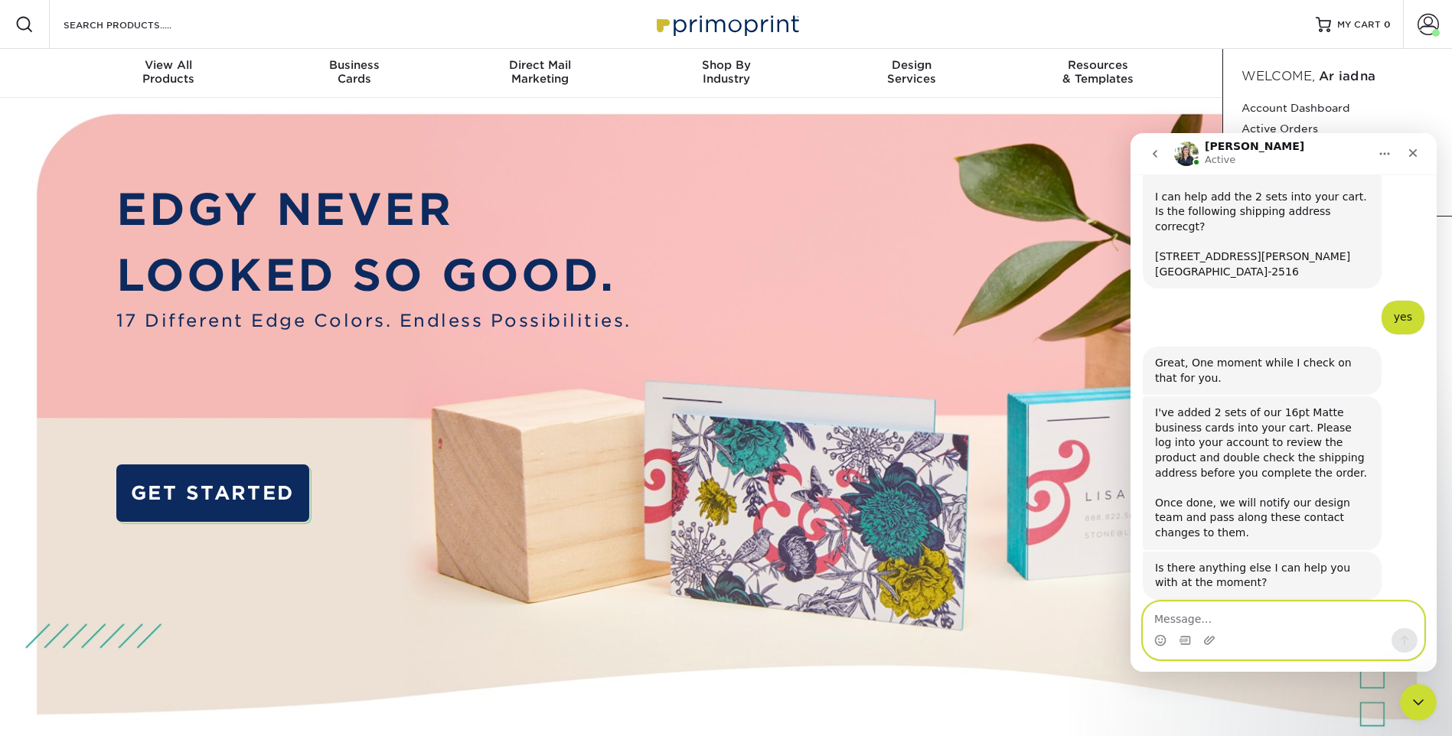
click at [1175, 617] on textarea "Message…" at bounding box center [1284, 615] width 280 height 26
type textarea "no, thats it. Thank you for your help."
click at [1175, 637] on icon "Send a message…" at bounding box center [1404, 641] width 12 height 12
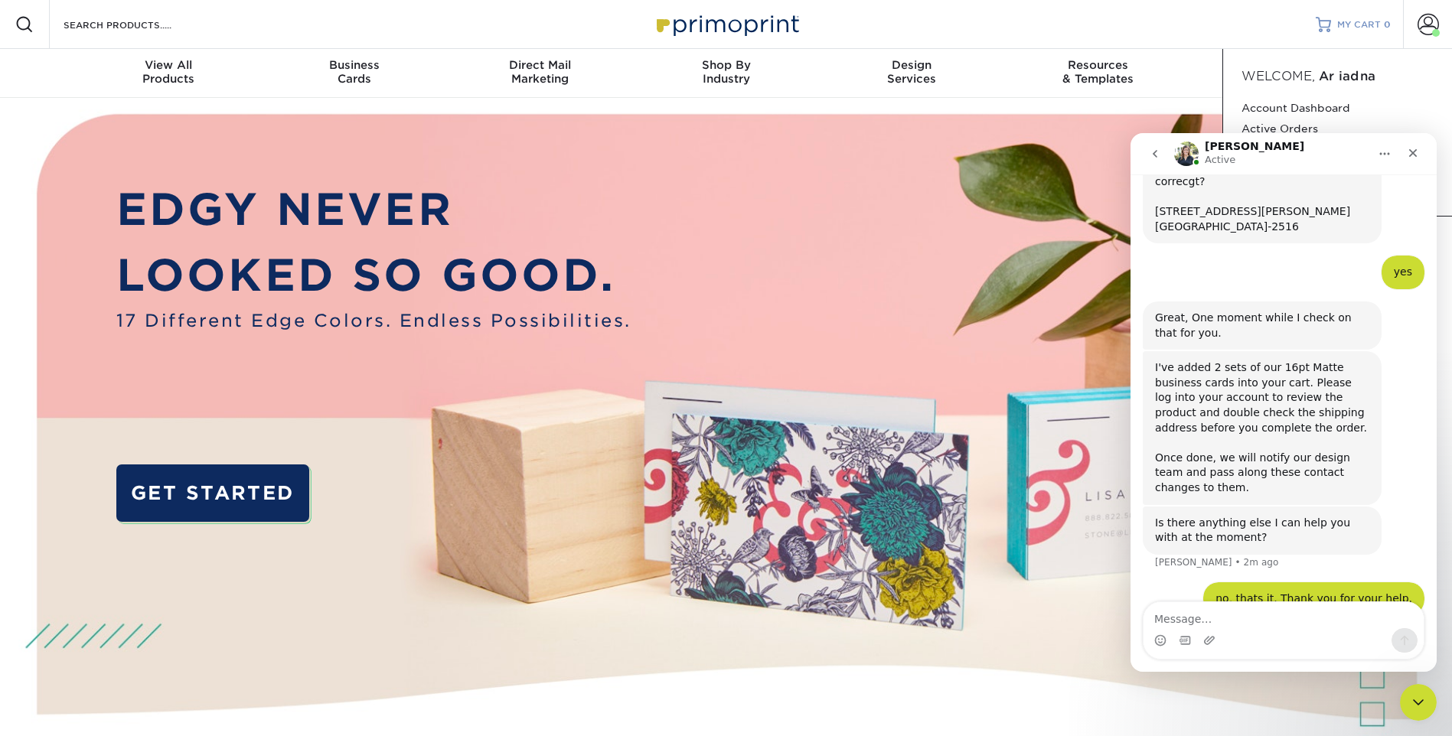
click at [1175, 23] on span "MY CART" at bounding box center [1359, 24] width 44 height 13
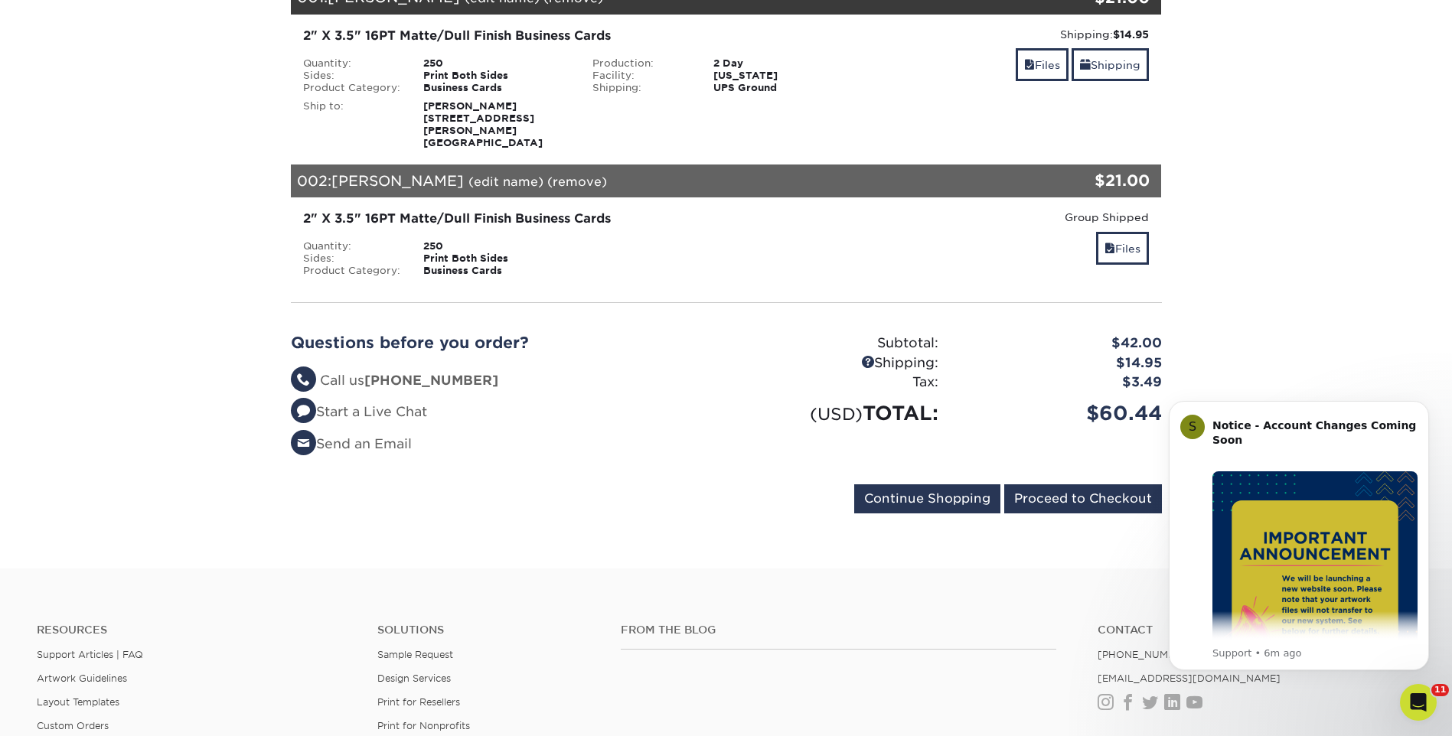
scroll to position [306, 0]
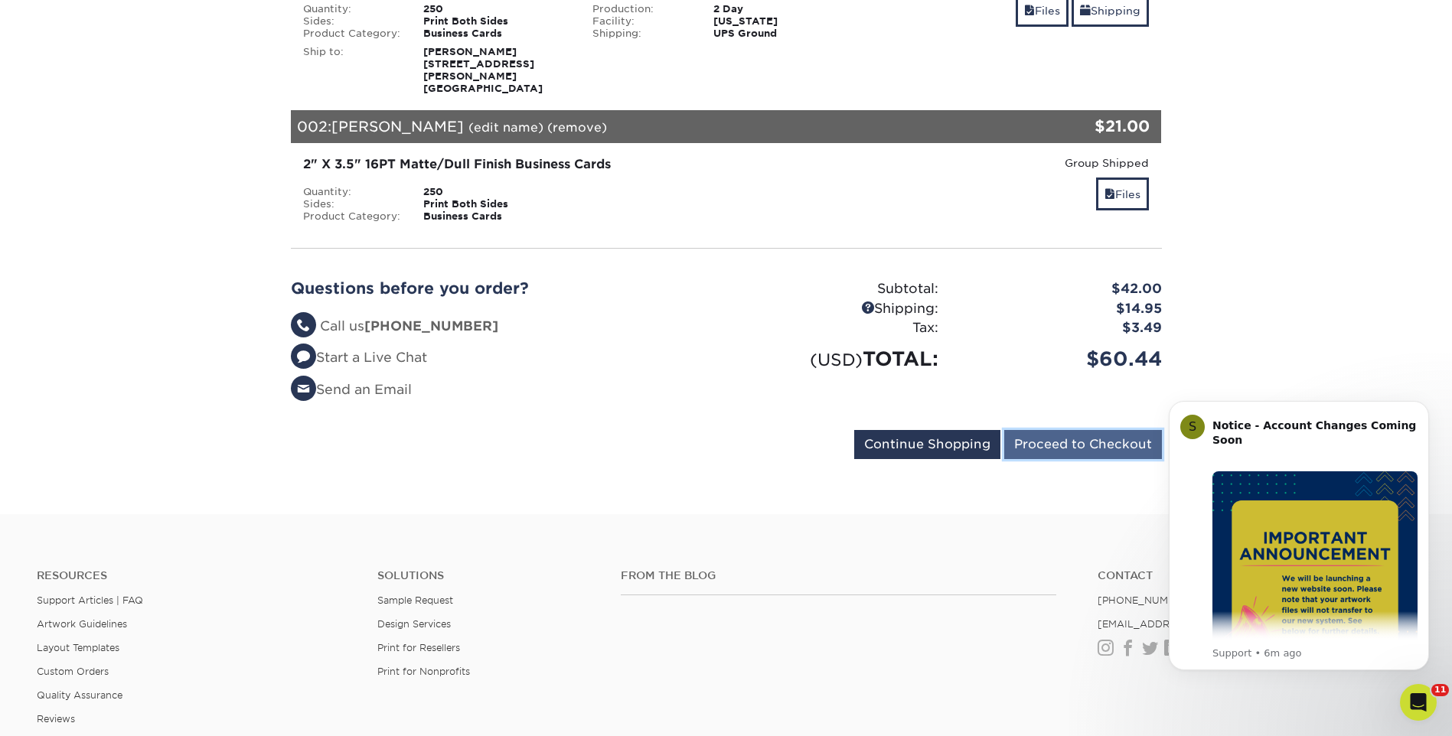
click at [1064, 432] on input "Proceed to Checkout" at bounding box center [1083, 444] width 158 height 29
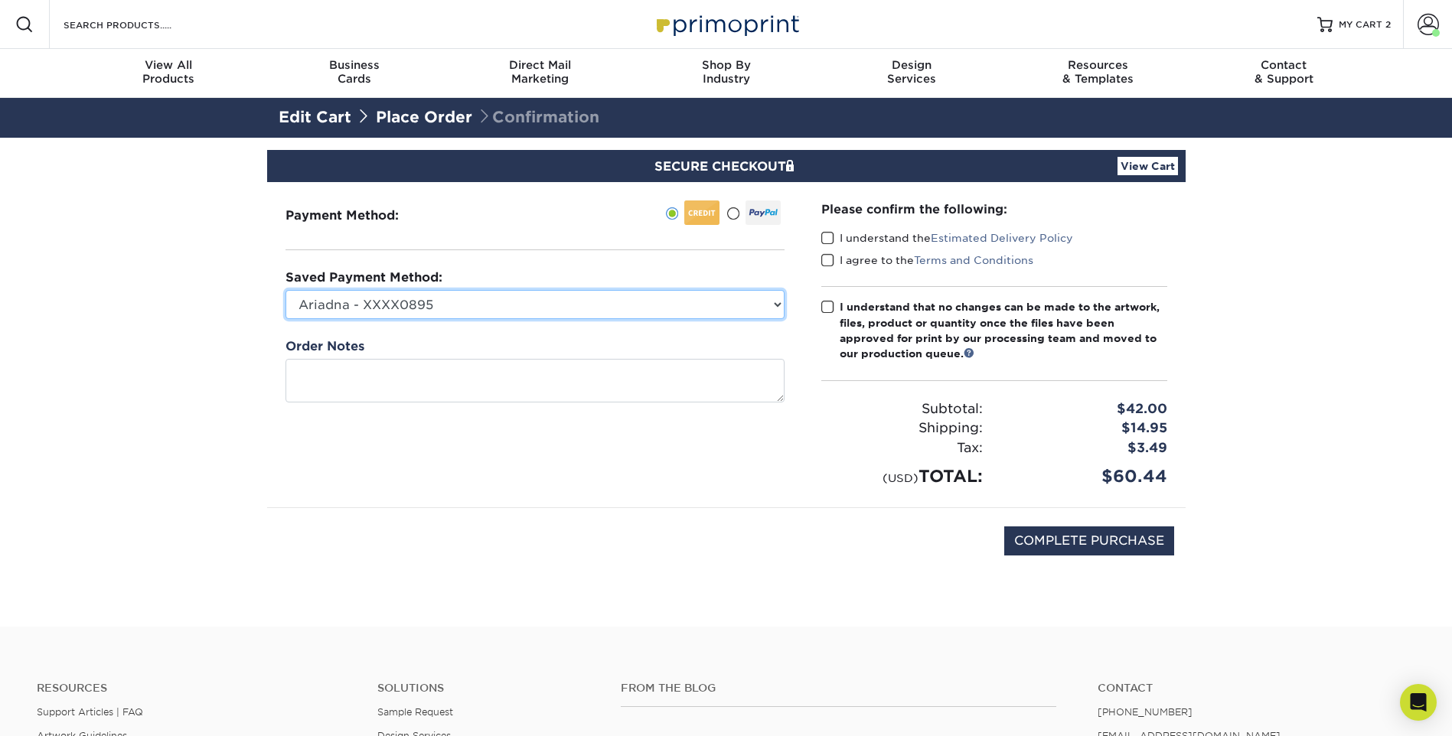
click at [584, 316] on select "Ariadna - XXXX0895 Trevor's Main - XXXX3848 Alex Zamora - XXXX5302 PSB - XXXX58…" at bounding box center [535, 304] width 499 height 29
click at [584, 312] on select "Ariadna - XXXX0895 Trevor's Main - XXXX3848 Alex Zamora - XXXX5302 PSB - XXXX58…" at bounding box center [535, 304] width 499 height 29
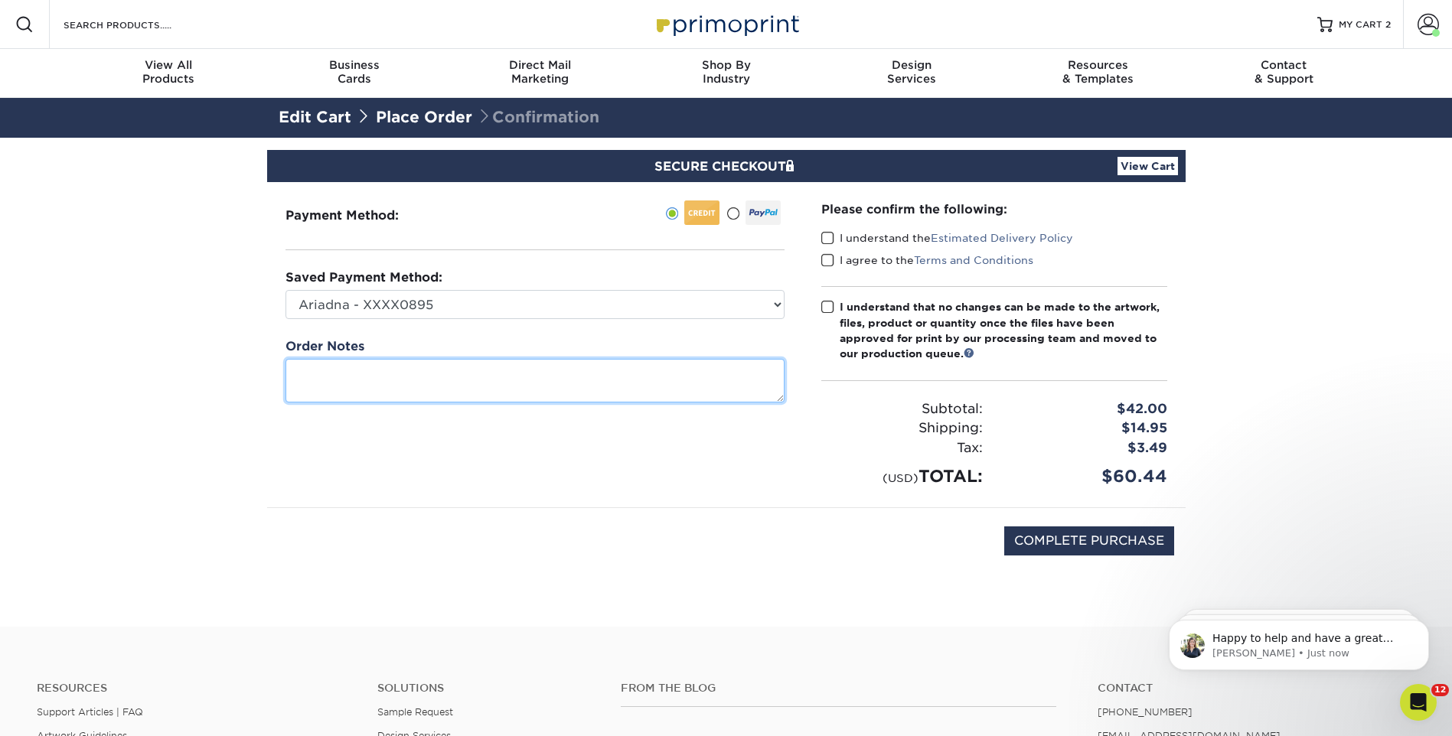
click at [488, 369] on textarea at bounding box center [535, 381] width 499 height 44
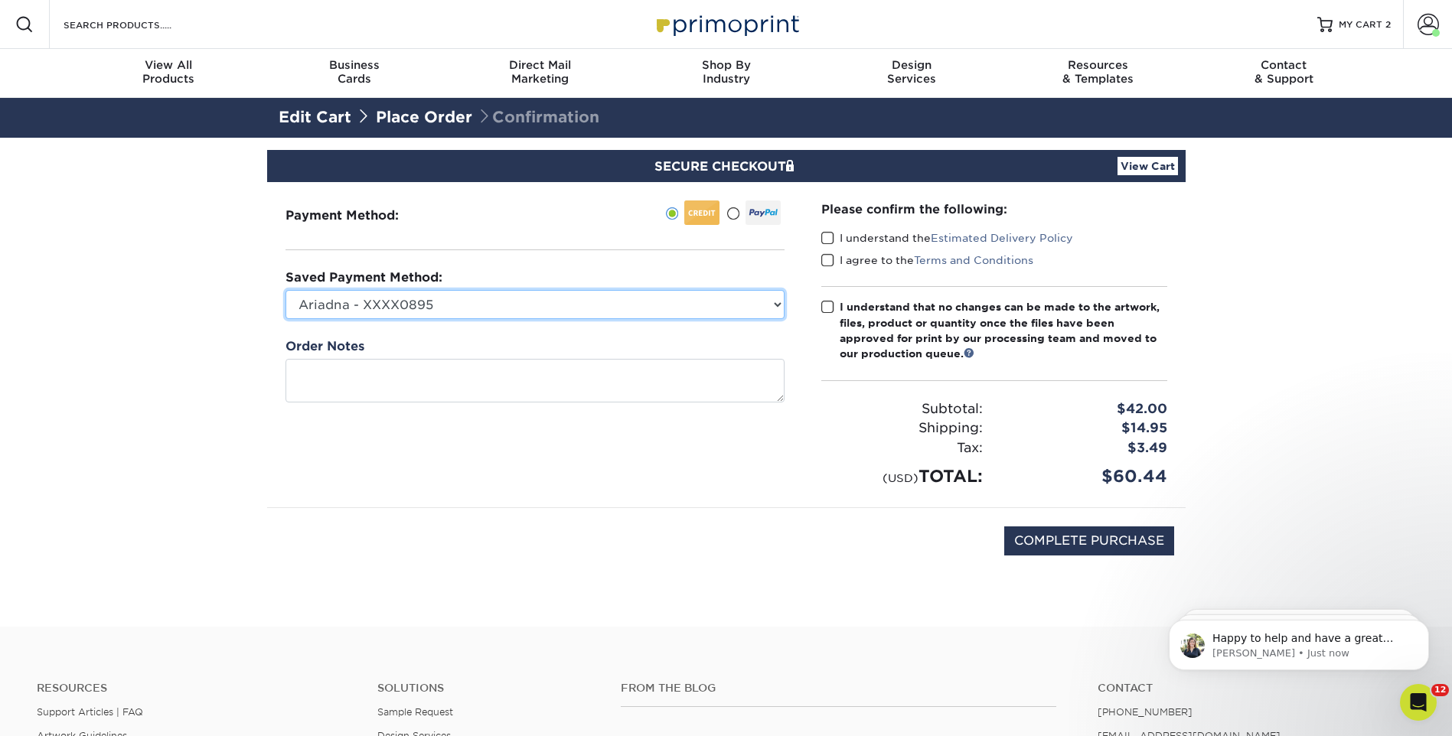
click at [523, 299] on select "Ariadna - XXXX0895 Trevor's Main - XXXX3848 Alex Zamora - XXXX5302 PSB - XXXX58…" at bounding box center [535, 304] width 499 height 29
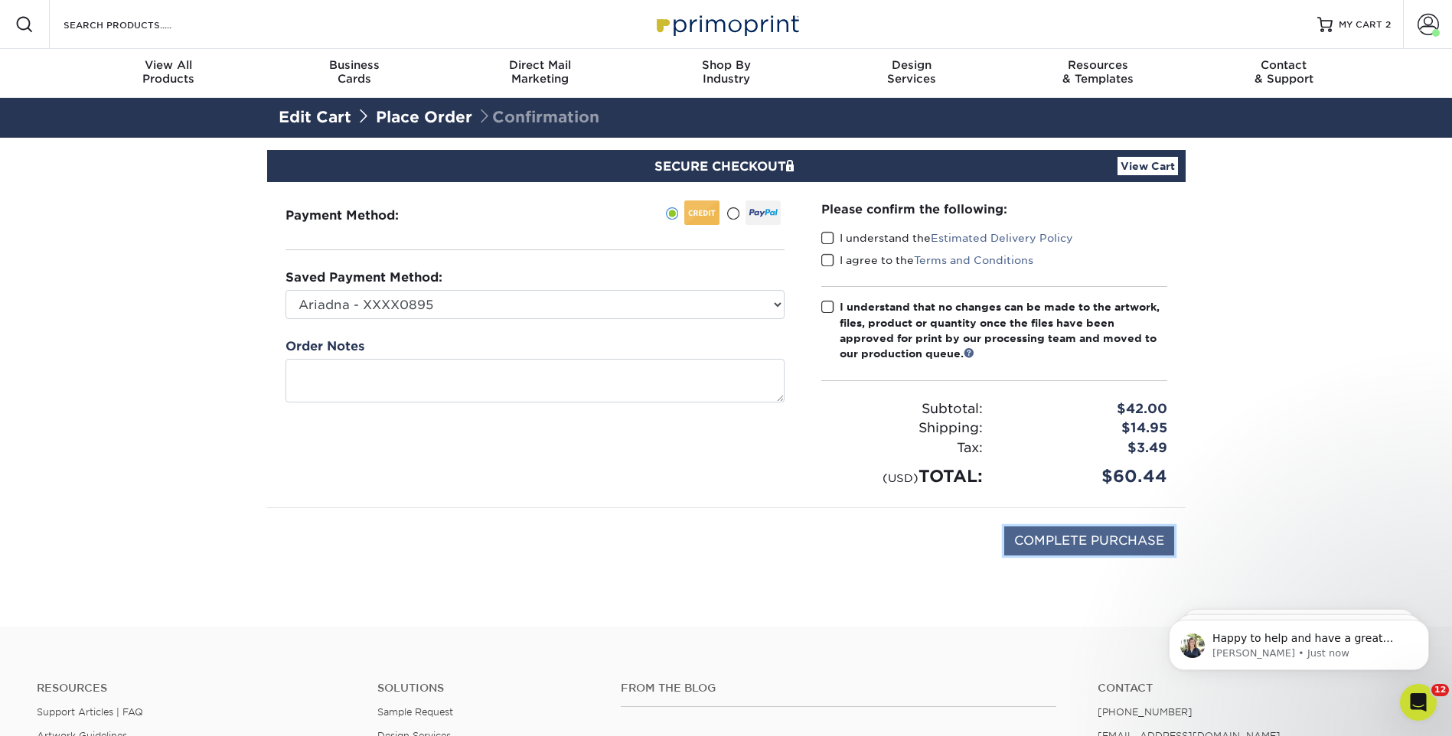
click at [1078, 544] on input "COMPLETE PURCHASE" at bounding box center [1089, 541] width 170 height 29
click at [828, 239] on span at bounding box center [827, 238] width 13 height 15
click at [0, 0] on input "I understand the Estimated Delivery Policy" at bounding box center [0, 0] width 0 height 0
click at [828, 263] on span at bounding box center [827, 260] width 13 height 15
click at [0, 0] on input "I agree to the Terms and Conditions" at bounding box center [0, 0] width 0 height 0
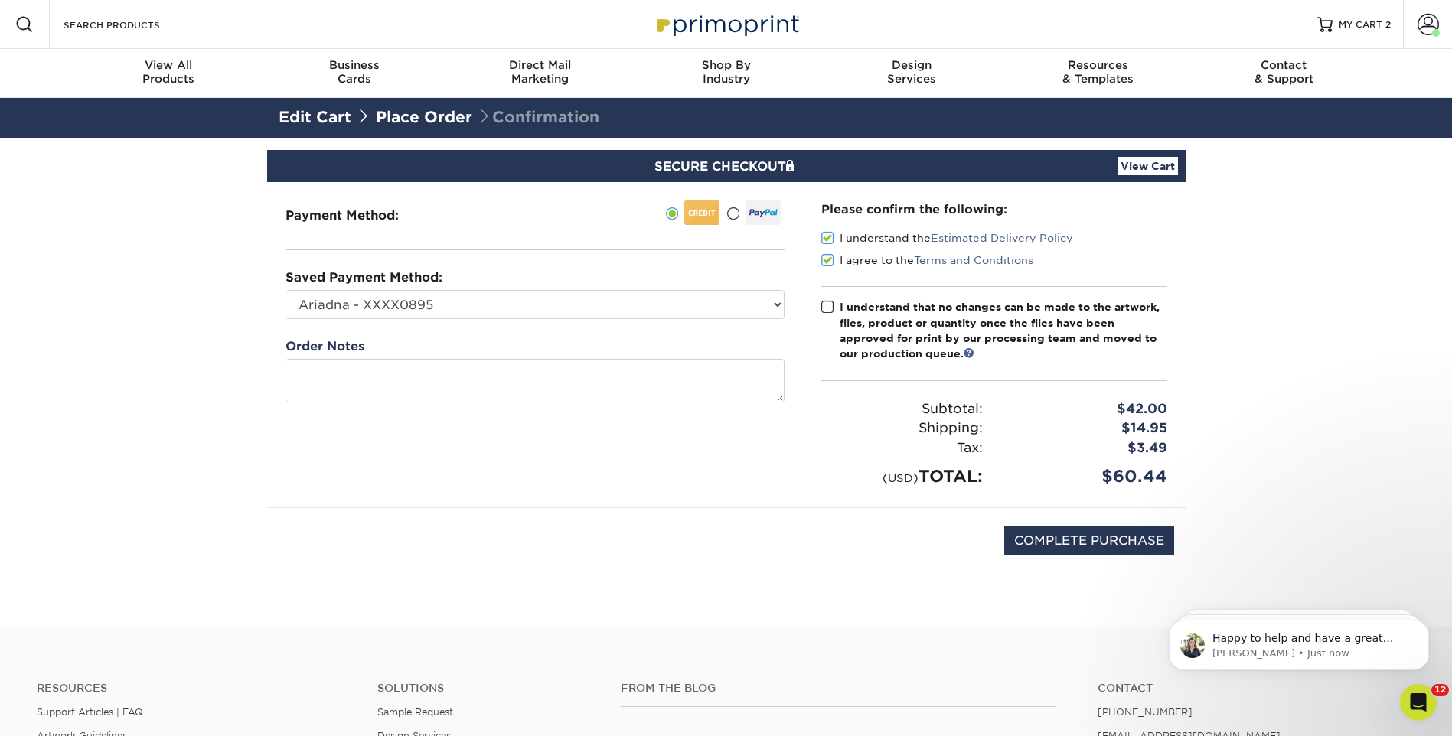
click at [832, 313] on span at bounding box center [827, 307] width 13 height 15
click at [0, 0] on input "I understand that no changes can be made to the artwork, files, product or quan…" at bounding box center [0, 0] width 0 height 0
click at [1074, 537] on input "COMPLETE PURCHASE" at bounding box center [1089, 541] width 170 height 29
type input "PROCESSING, PLEASE WAIT..."
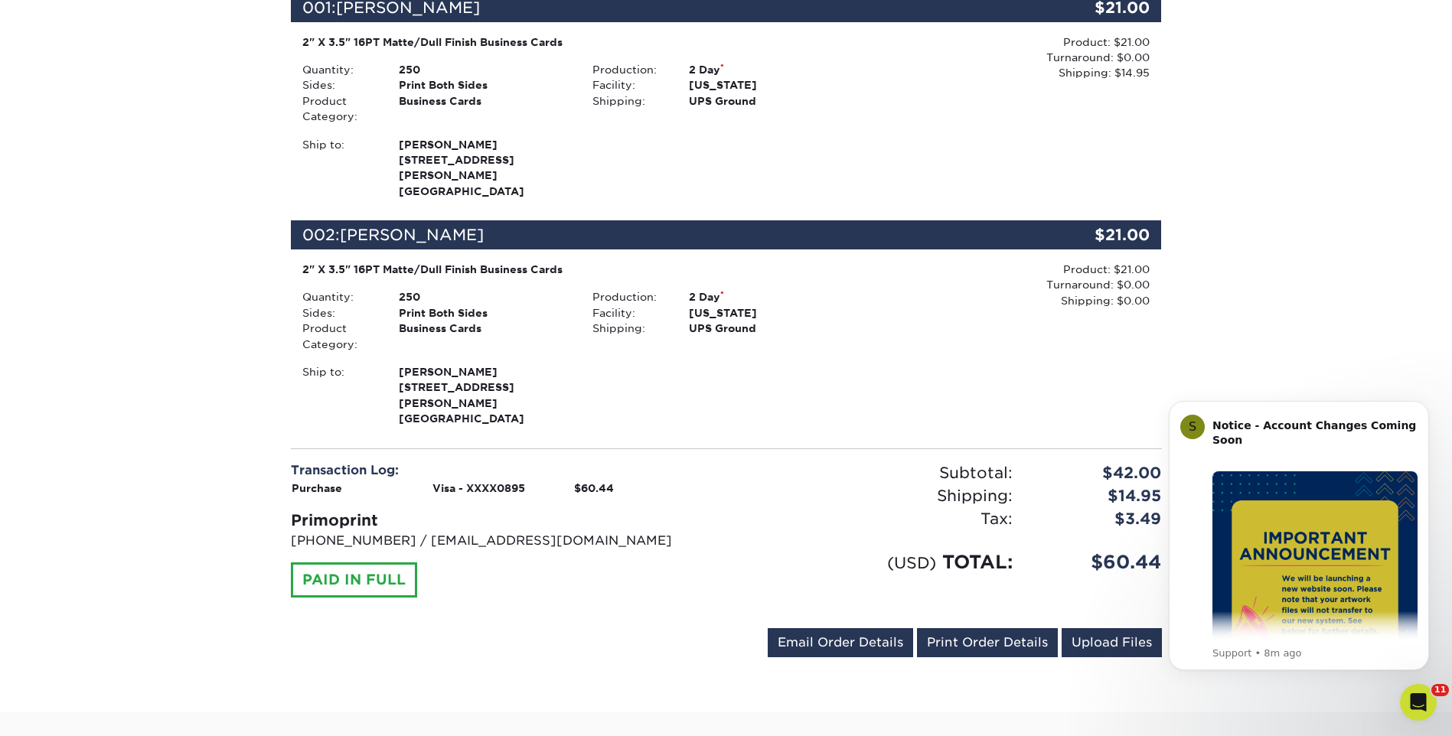
scroll to position [459, 0]
